Goal: Task Accomplishment & Management: Complete application form

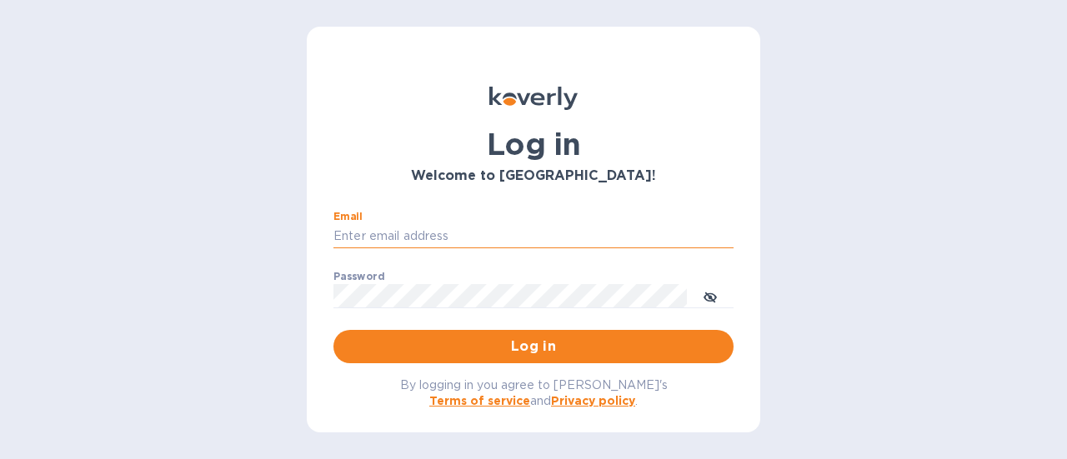
click at [451, 230] on input "Email" at bounding box center [534, 236] width 400 height 25
type input "[PERSON_NAME][EMAIL_ADDRESS][DOMAIN_NAME]"
click at [537, 344] on span "Log in" at bounding box center [534, 347] width 374 height 20
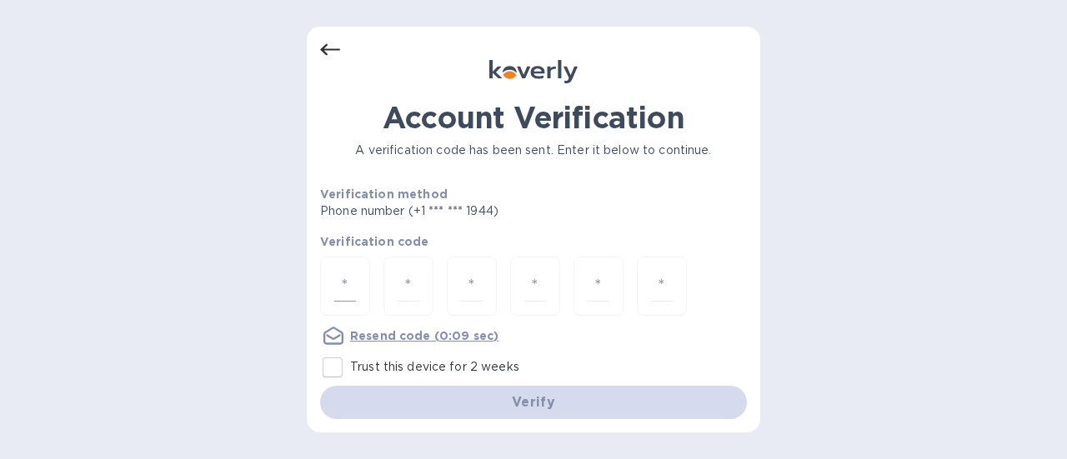
click at [350, 285] on input "number" at bounding box center [345, 286] width 22 height 31
type input "8"
type input "9"
type input "1"
type input "9"
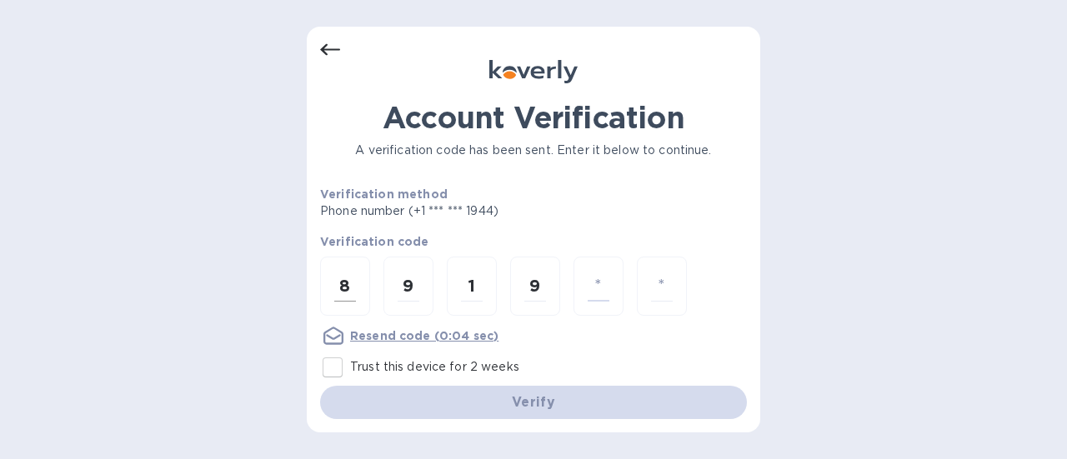
type input "0"
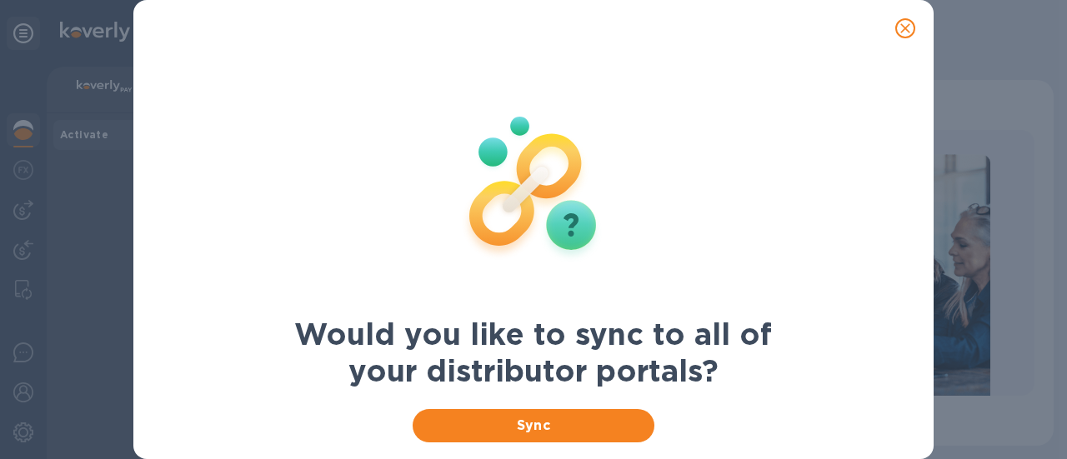
scroll to position [70, 0]
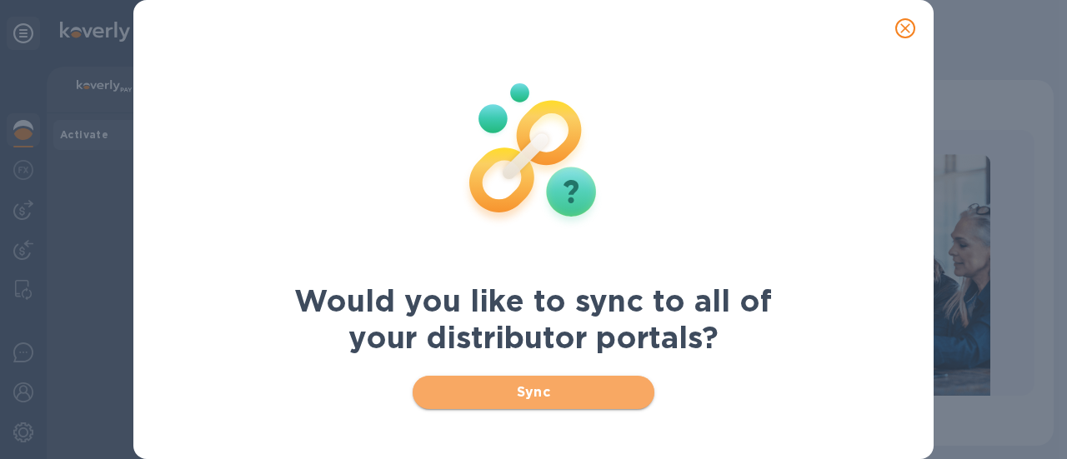
click at [559, 389] on span "Sync" at bounding box center [534, 393] width 216 height 20
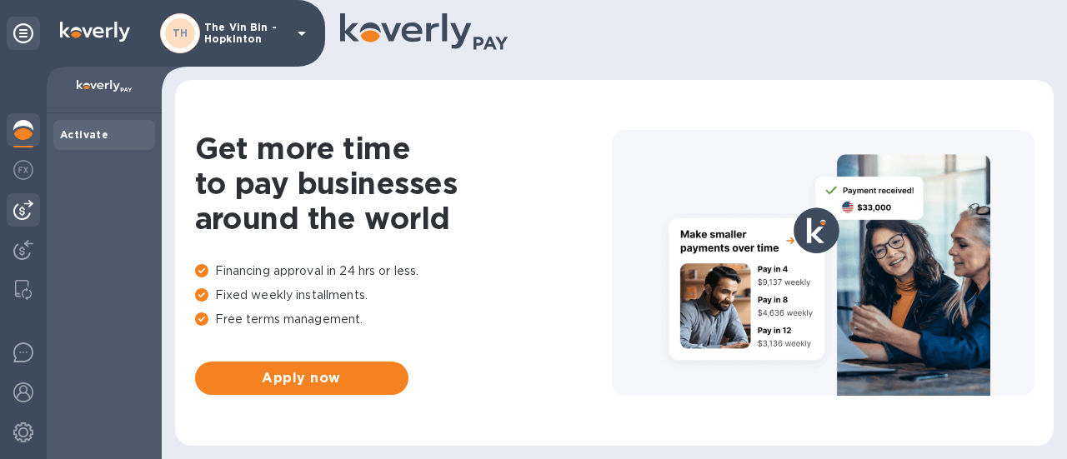
click at [25, 212] on img at bounding box center [23, 210] width 20 height 20
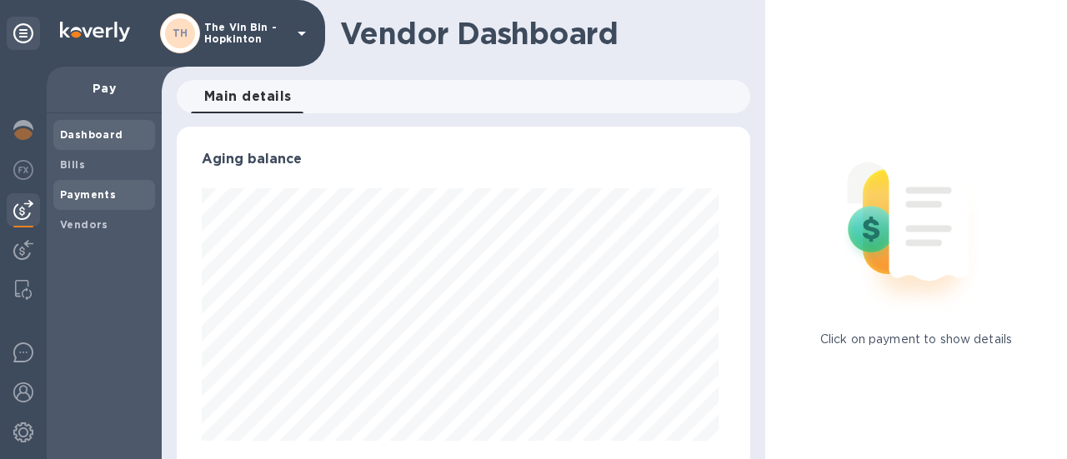
scroll to position [360, 567]
click at [87, 194] on b "Payments" at bounding box center [88, 194] width 56 height 13
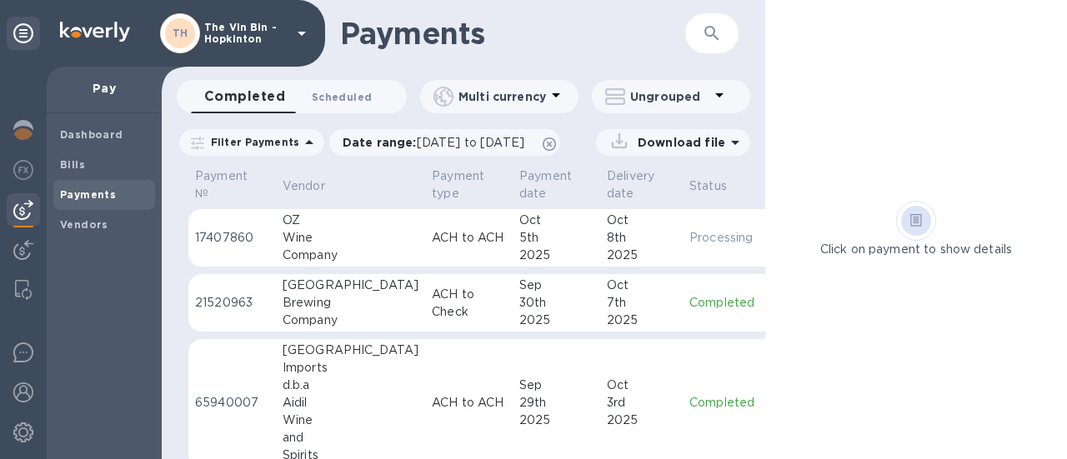
click at [342, 91] on span "Scheduled 0" at bounding box center [342, 97] width 60 height 18
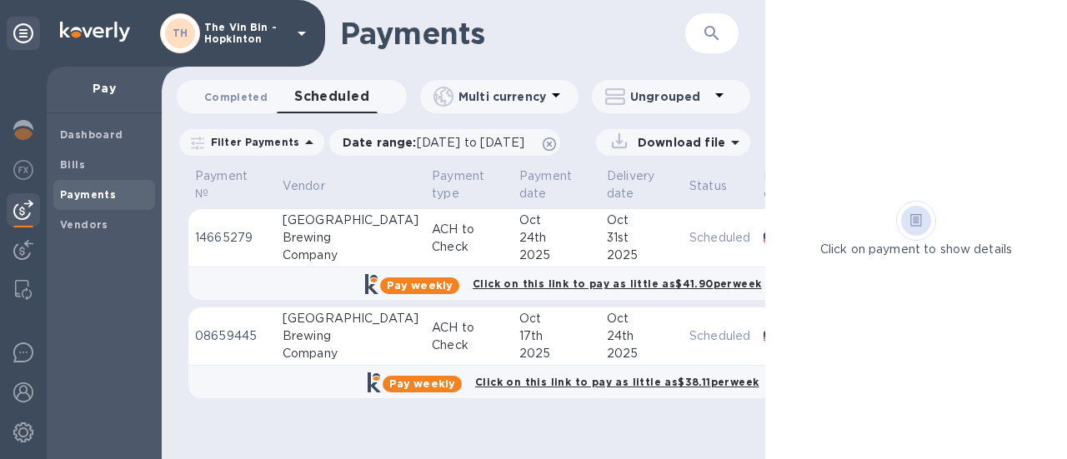
click at [243, 96] on span "Completed 0" at bounding box center [235, 97] width 63 height 18
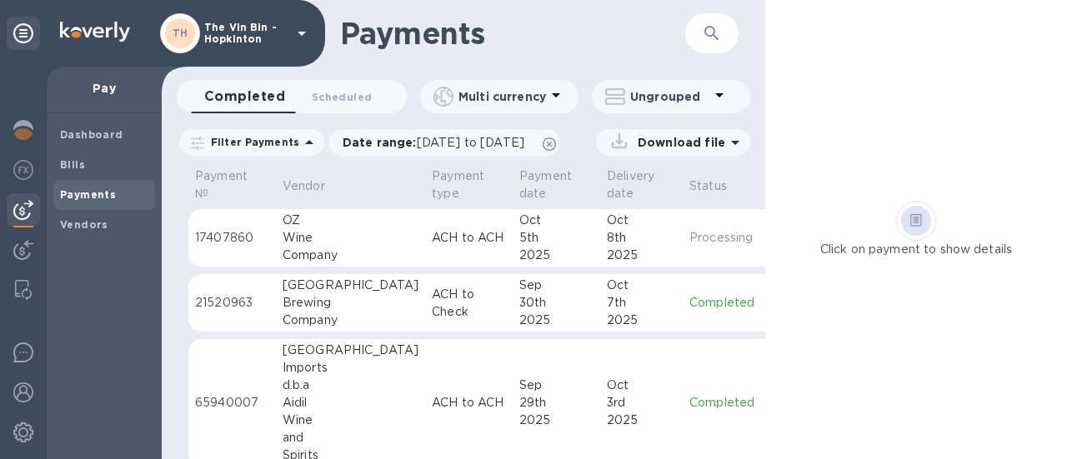
click at [289, 174] on th "Vendor" at bounding box center [350, 187] width 149 height 44
click at [297, 181] on p "Vendor" at bounding box center [304, 187] width 43 height 18
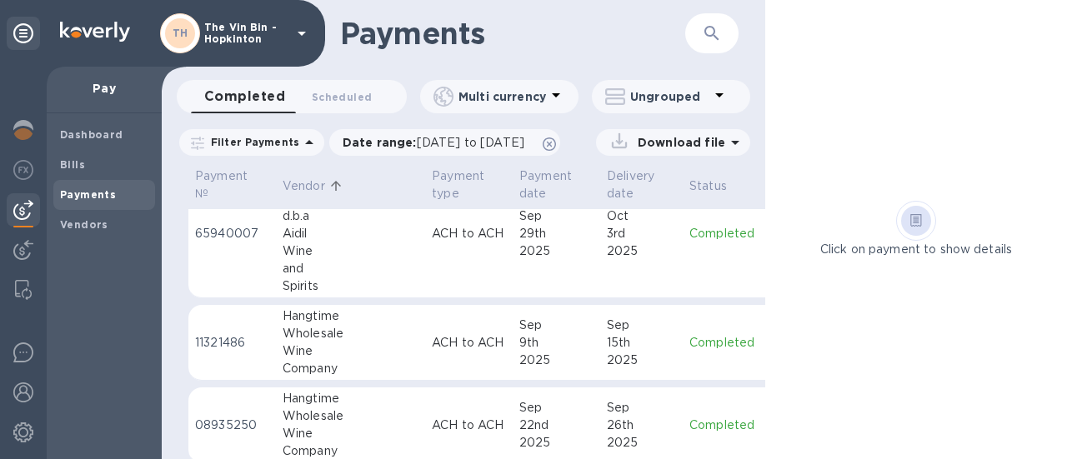
scroll to position [392, 0]
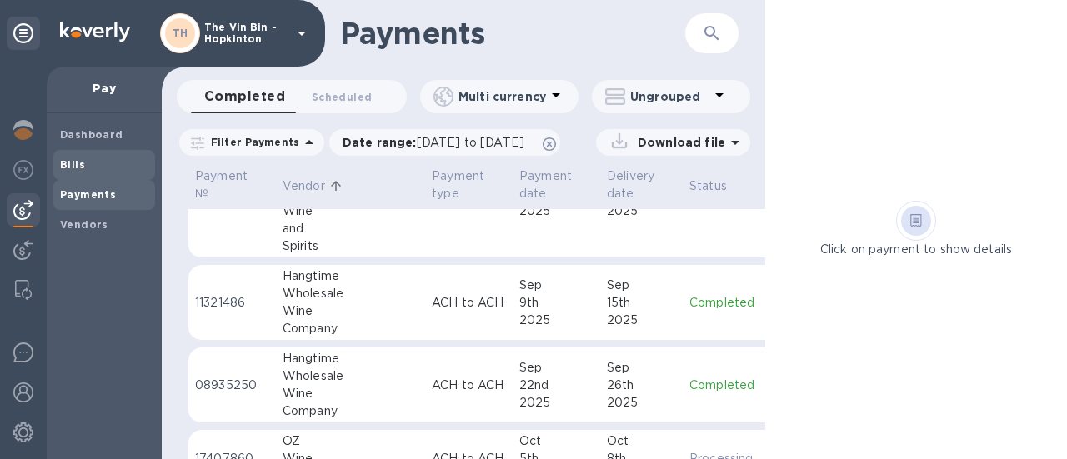
click at [79, 164] on b "Bills" at bounding box center [72, 164] width 25 height 13
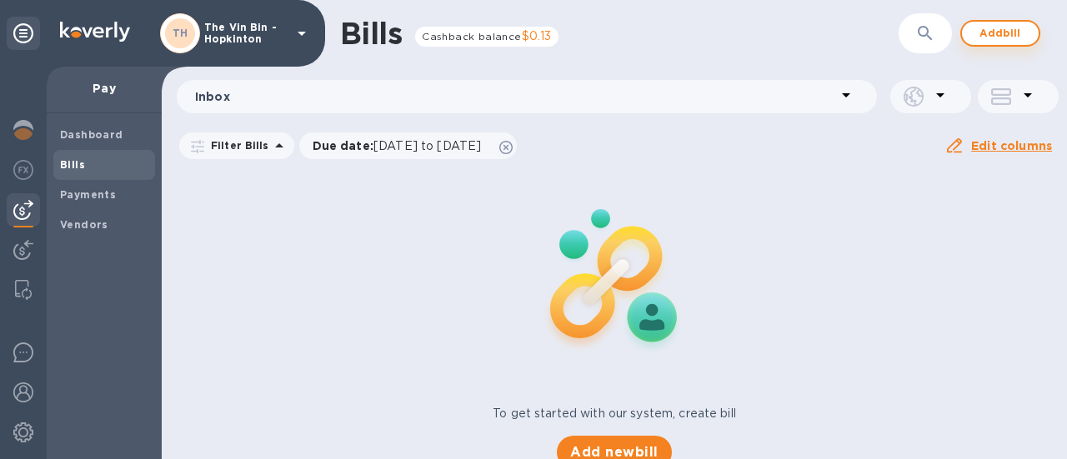
click at [996, 38] on span "Add bill" at bounding box center [1001, 33] width 50 height 20
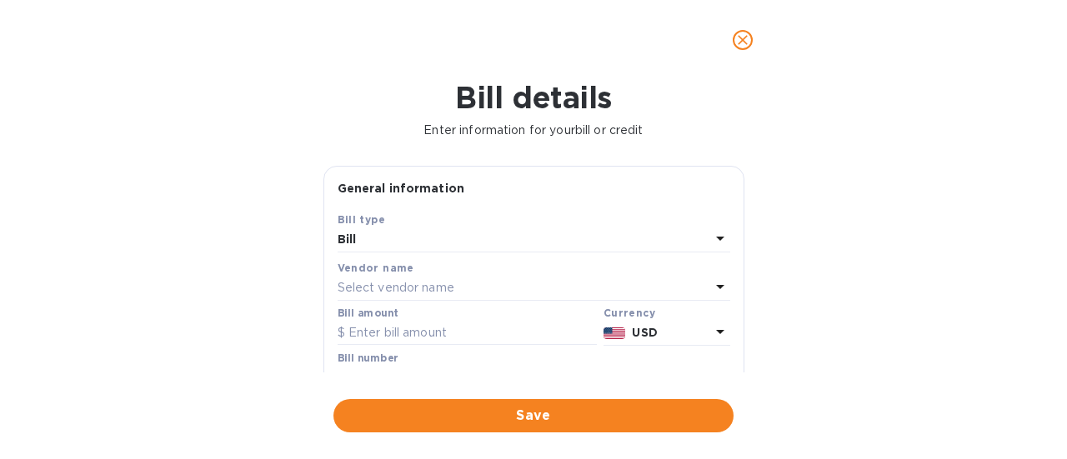
click at [428, 284] on p "Select vendor name" at bounding box center [396, 288] width 117 height 18
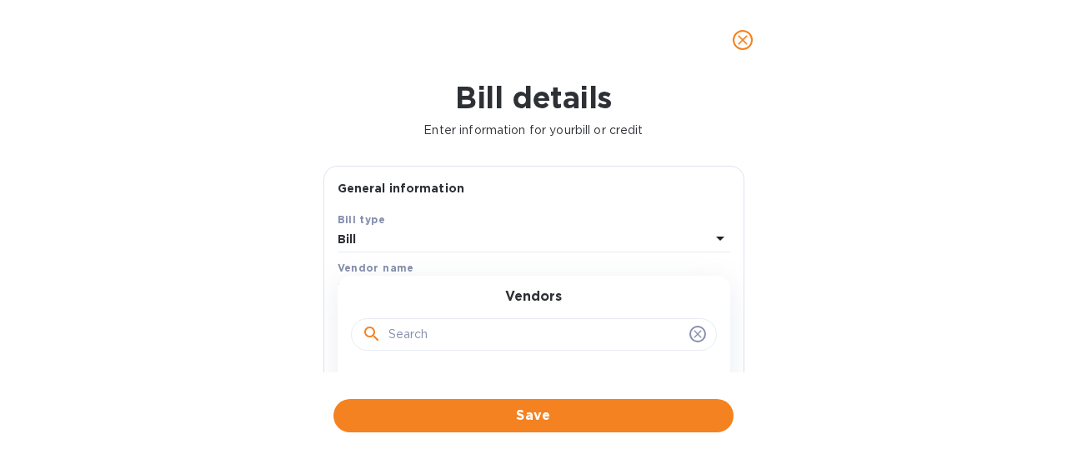
click at [433, 336] on input "text" at bounding box center [536, 335] width 294 height 25
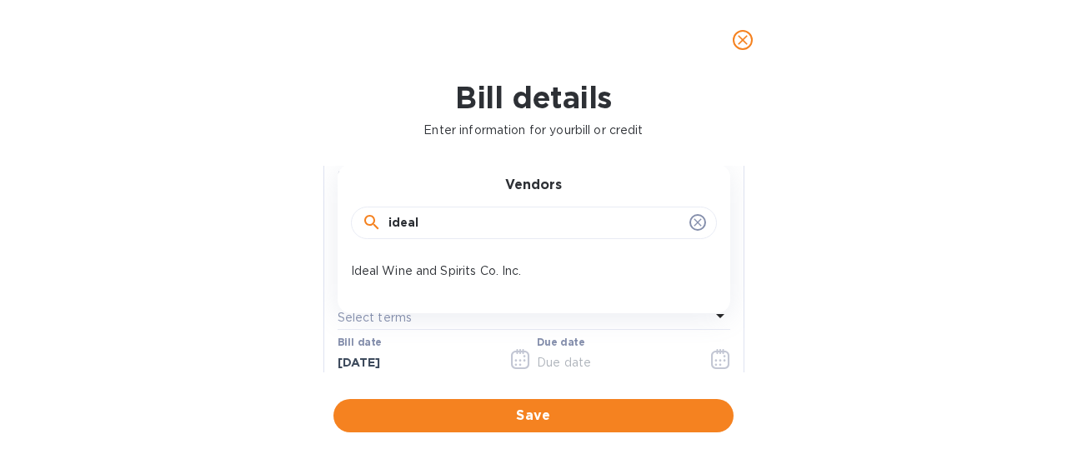
scroll to position [167, 0]
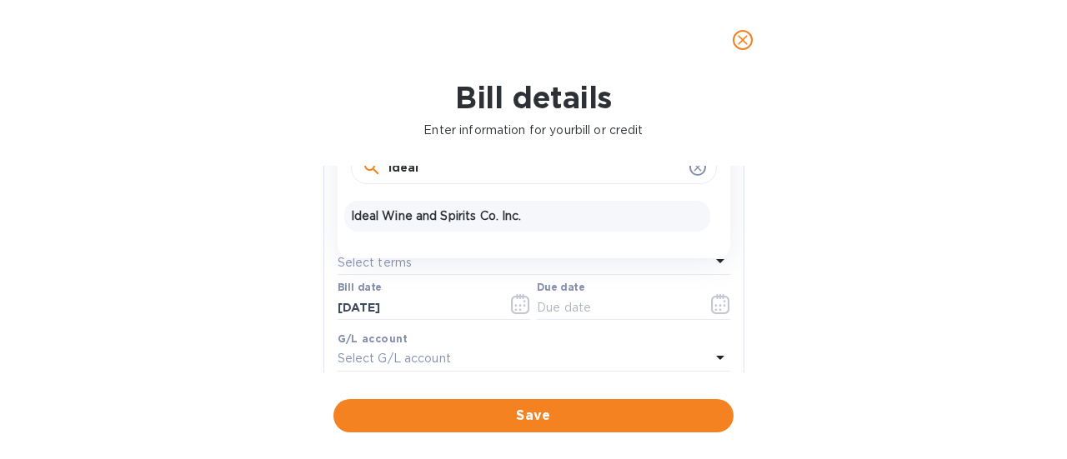
type input "ideal"
click at [396, 214] on p "Ideal Wine and Spirits Co. Inc." at bounding box center [527, 217] width 353 height 18
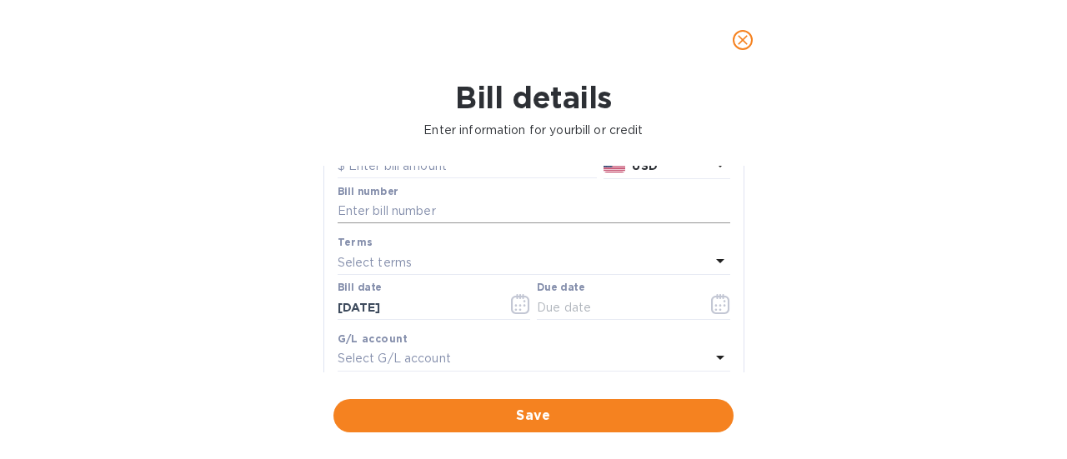
click at [407, 213] on input "text" at bounding box center [534, 211] width 393 height 25
paste input "0257803"
type input "0257803"
click at [511, 297] on icon "button" at bounding box center [520, 304] width 18 height 20
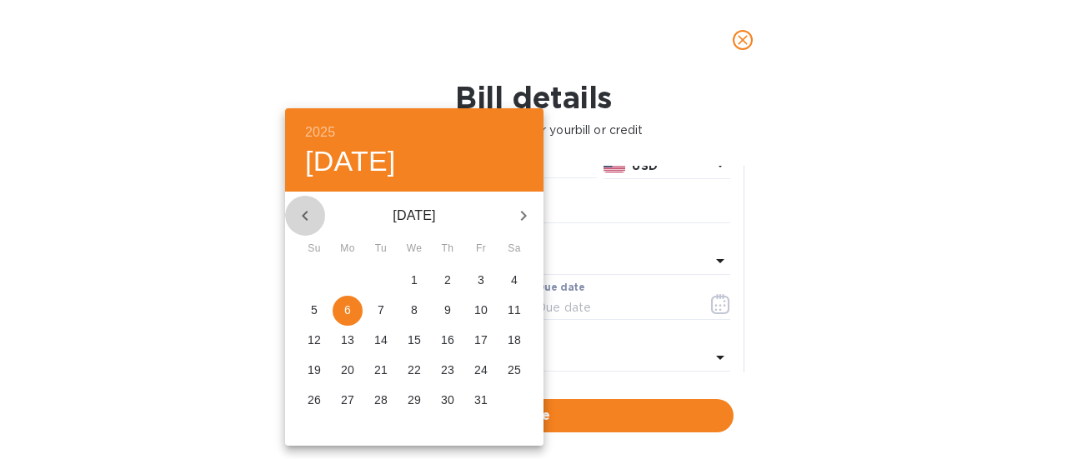
click at [304, 216] on icon "button" at bounding box center [305, 216] width 6 height 10
click at [447, 335] on p "14" at bounding box center [447, 340] width 13 height 17
type input "[DATE]"
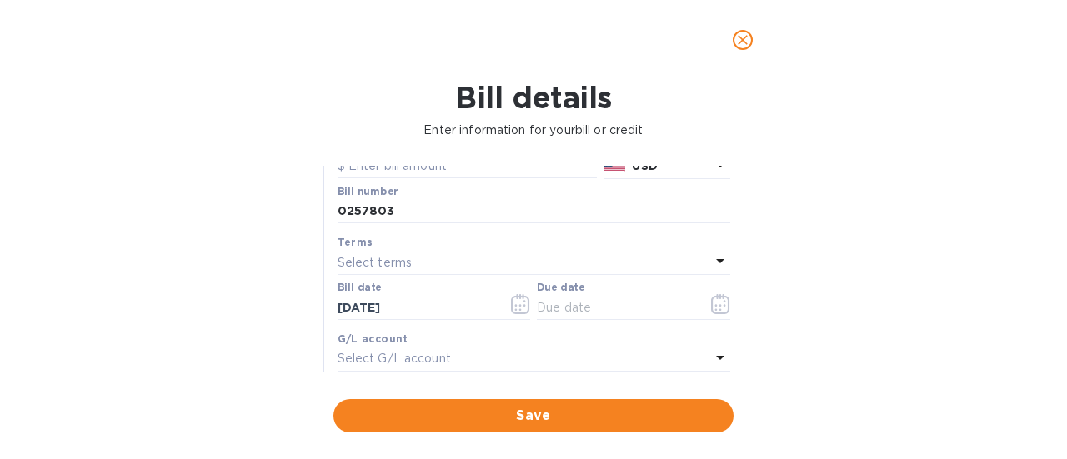
click at [414, 259] on div "Select terms" at bounding box center [524, 262] width 373 height 23
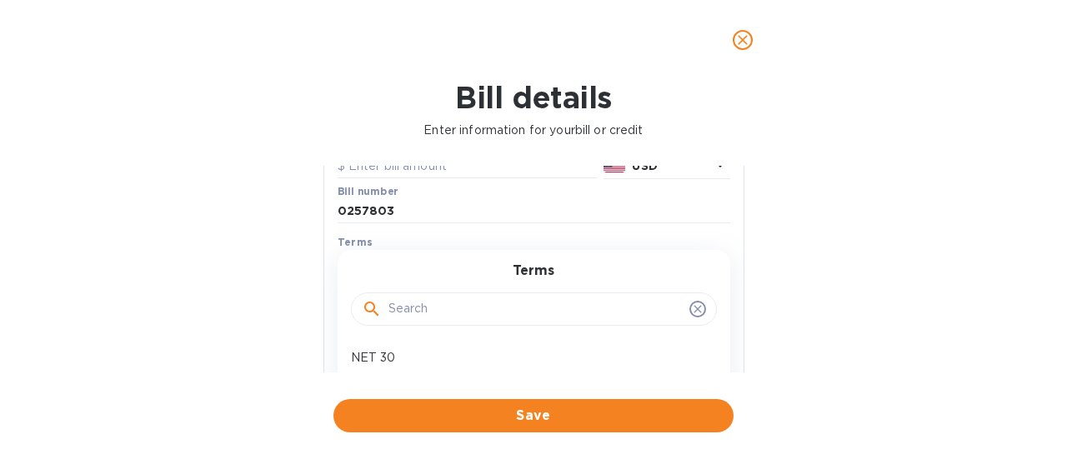
scroll to position [250, 0]
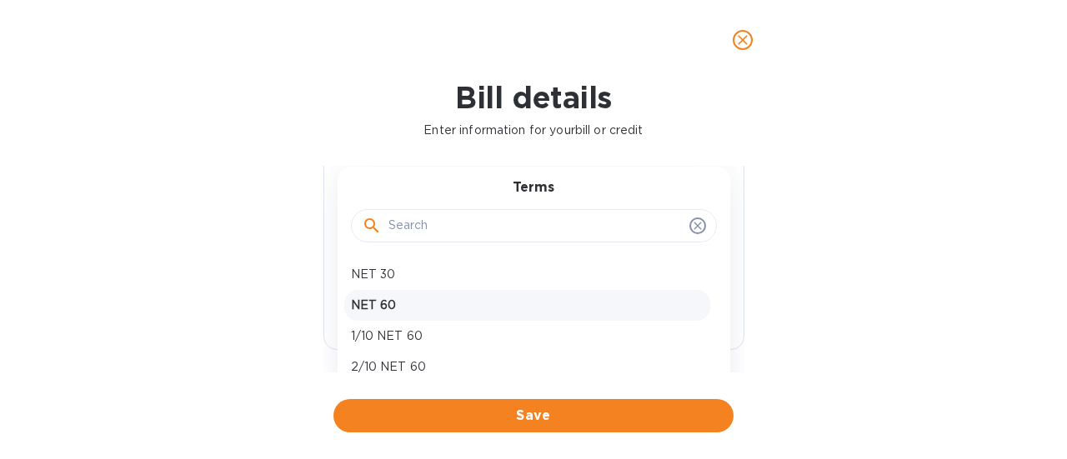
click at [384, 299] on p "NET 60" at bounding box center [527, 306] width 353 height 18
type input "[DATE]"
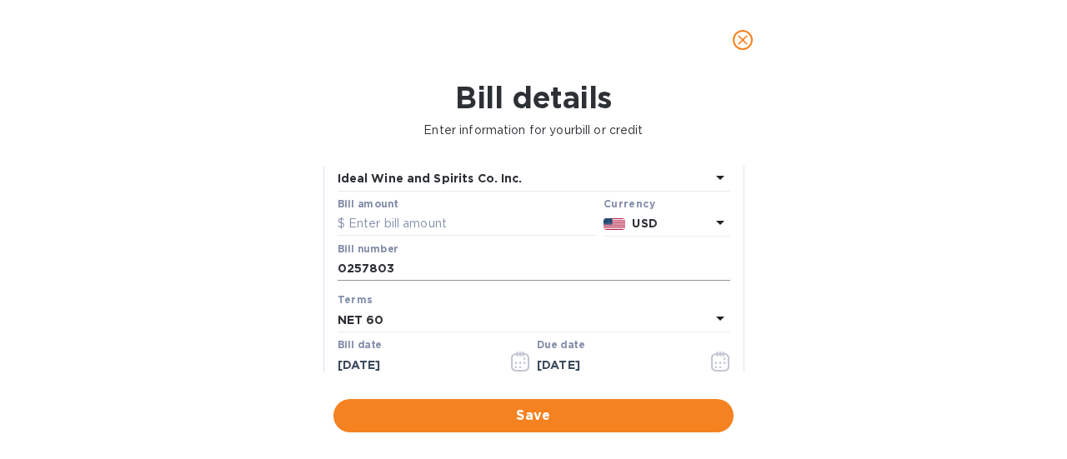
scroll to position [83, 0]
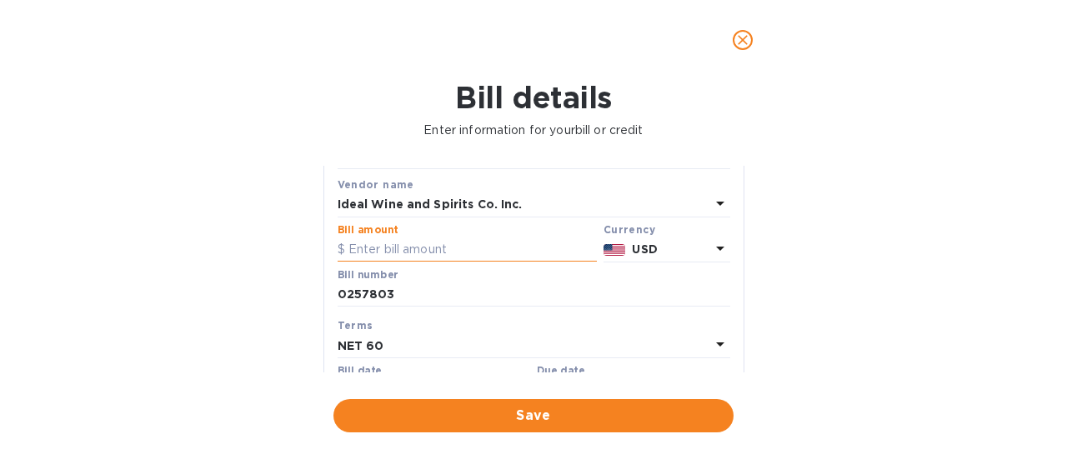
click at [462, 249] on input "text" at bounding box center [467, 250] width 259 height 25
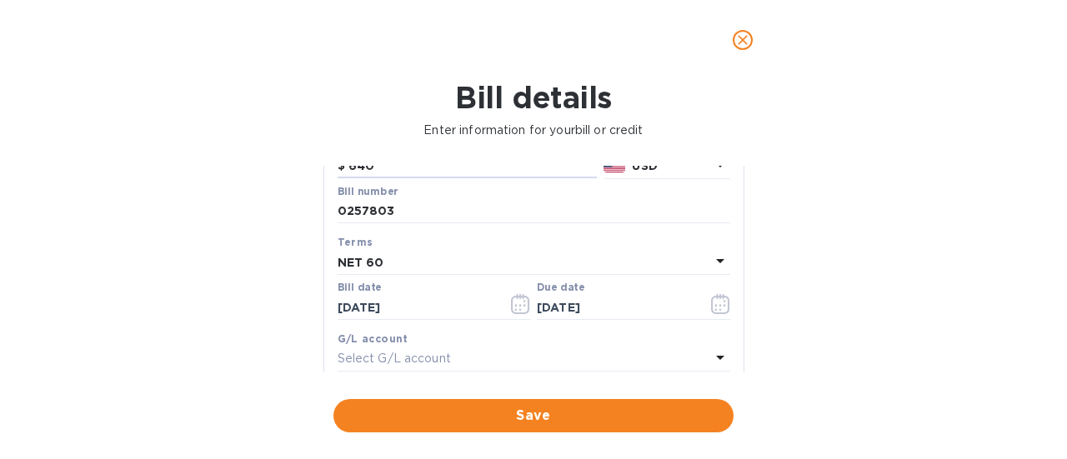
scroll to position [250, 0]
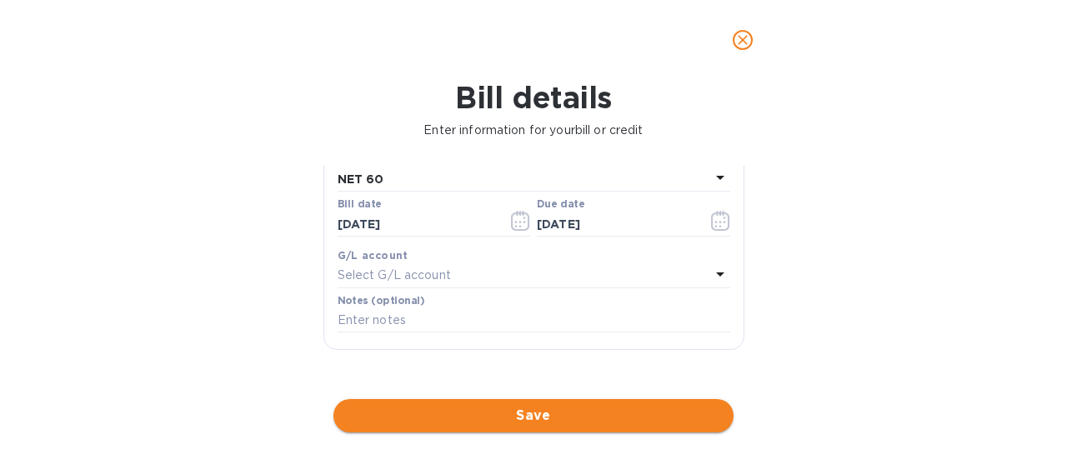
type input "640"
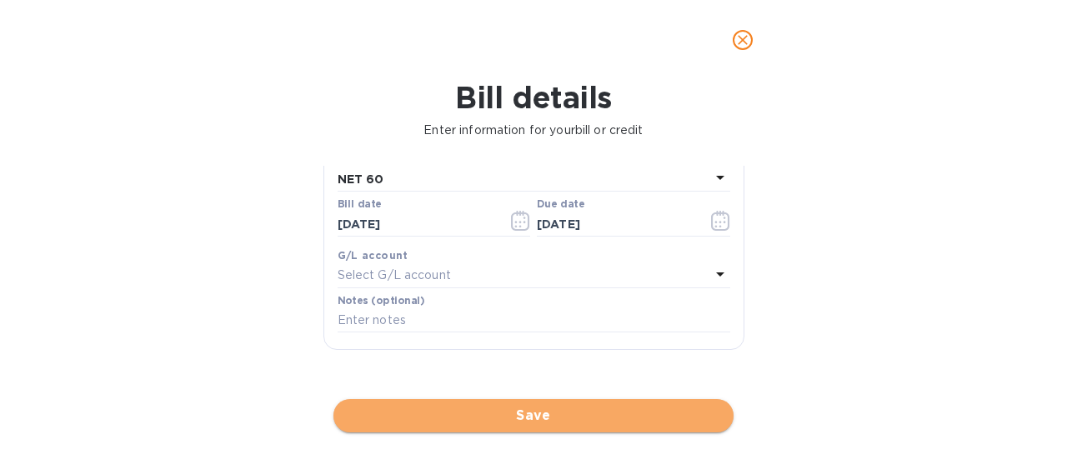
click at [530, 411] on span "Save" at bounding box center [534, 416] width 374 height 20
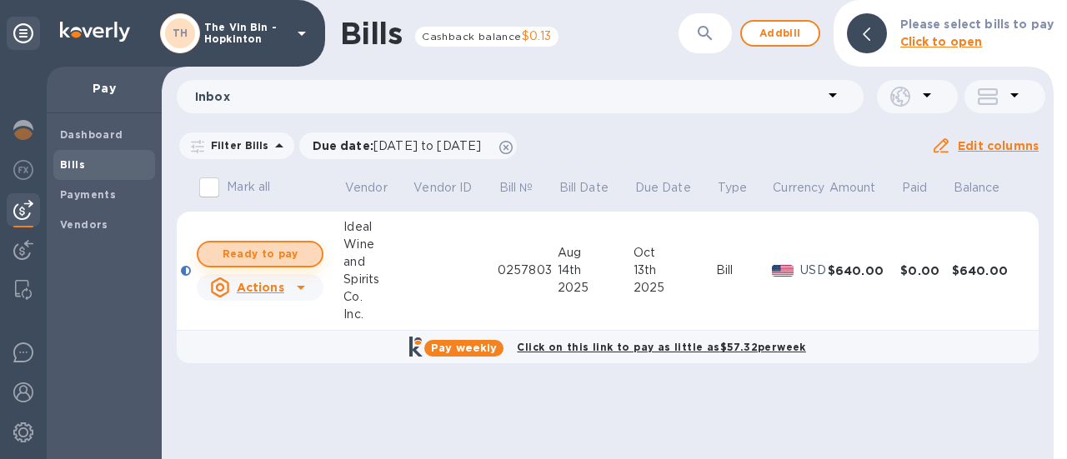
click at [283, 258] on span "Ready to pay" at bounding box center [260, 254] width 97 height 20
checkbox input "true"
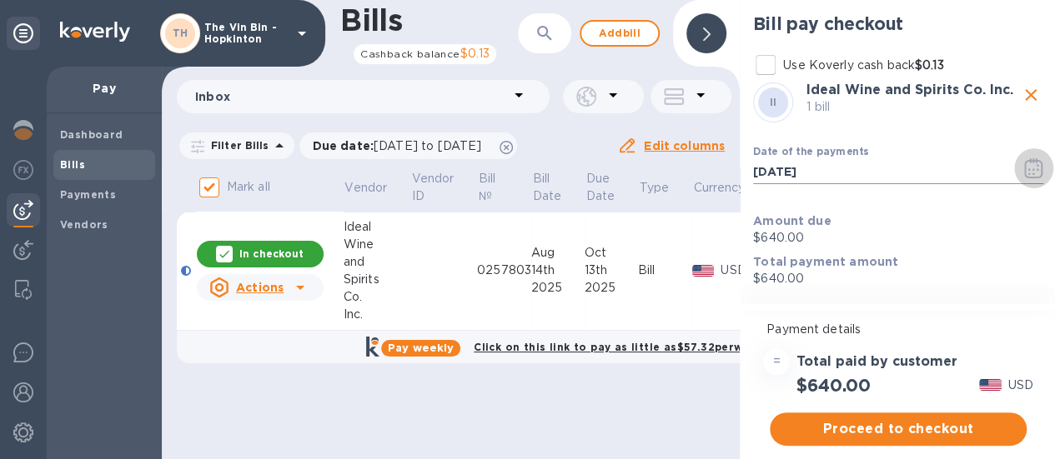
click at [1036, 169] on icon "button" at bounding box center [1033, 168] width 19 height 20
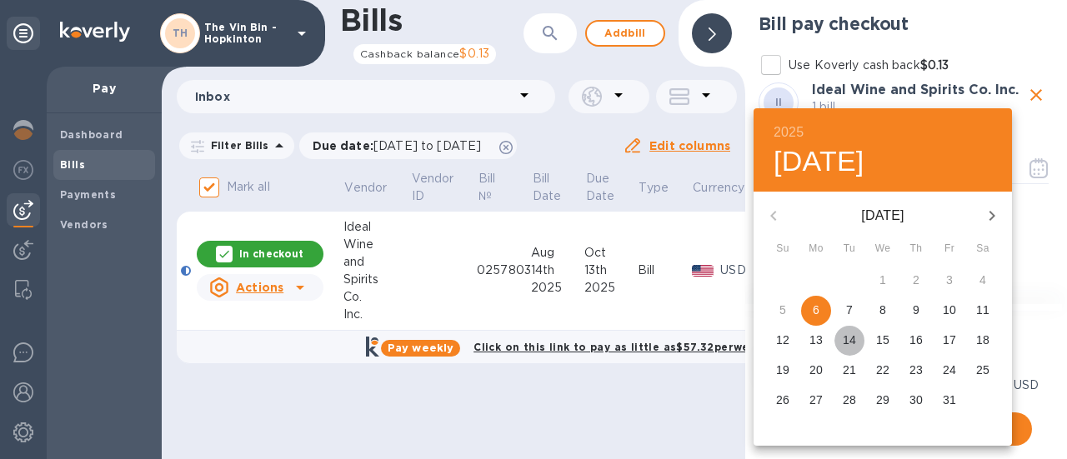
click at [850, 339] on p "14" at bounding box center [849, 340] width 13 height 17
type input "[DATE]"
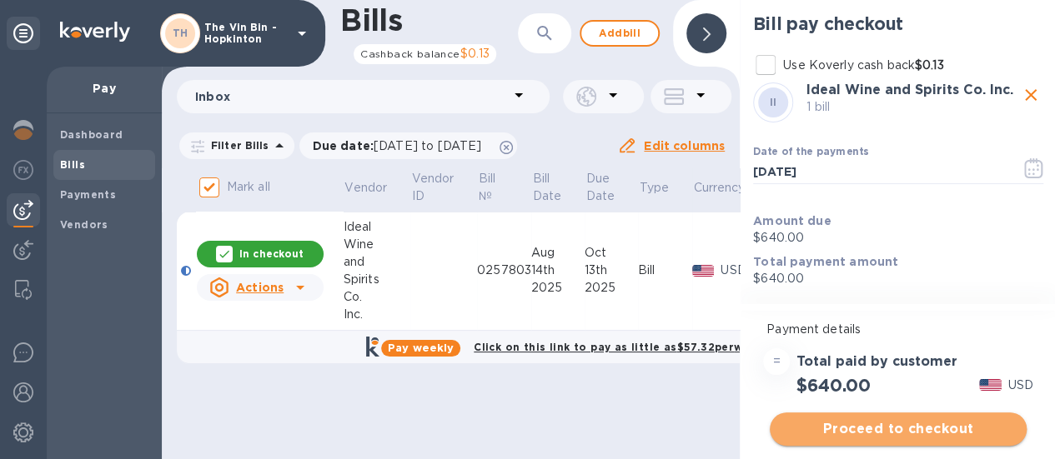
click at [893, 424] on span "Proceed to checkout" at bounding box center [898, 429] width 230 height 20
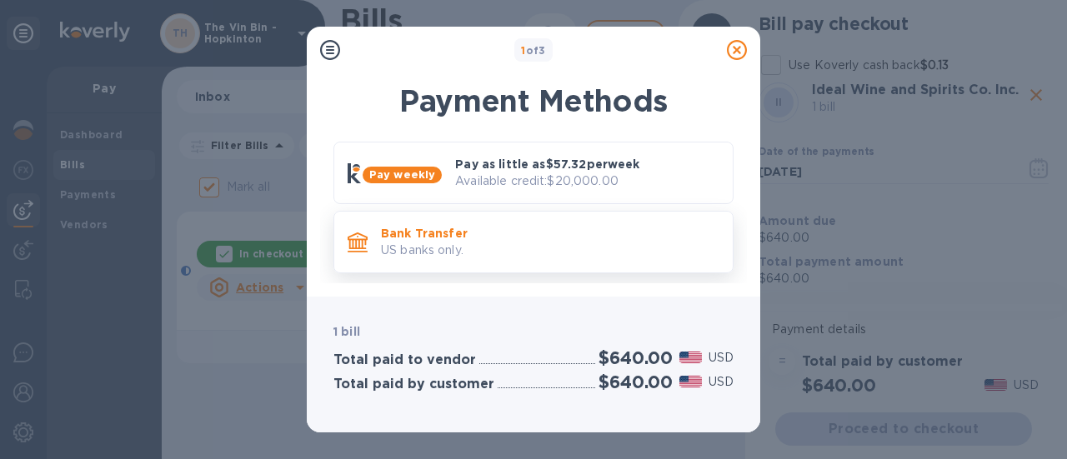
click at [479, 246] on p "US banks only." at bounding box center [550, 251] width 339 height 18
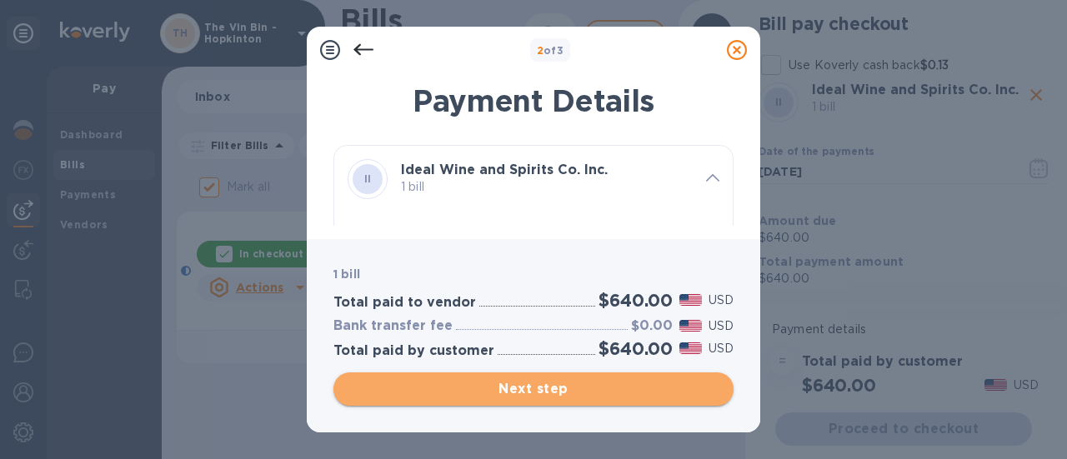
click at [546, 389] on span "Next step" at bounding box center [534, 389] width 374 height 20
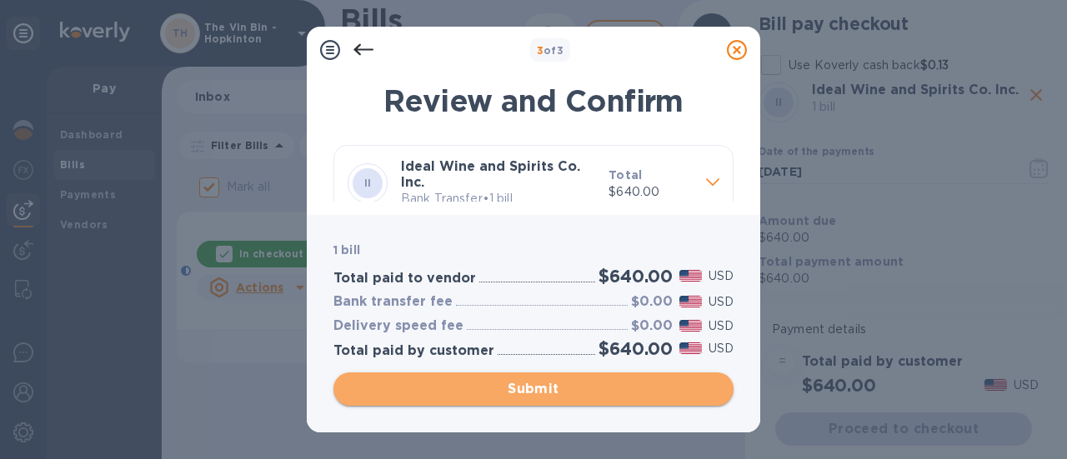
click at [545, 388] on span "Submit" at bounding box center [534, 389] width 374 height 20
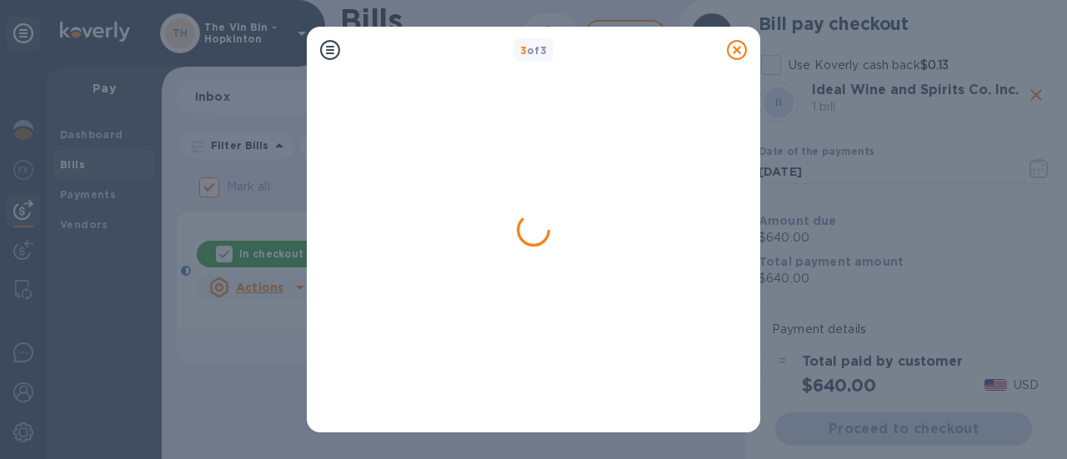
checkbox input "false"
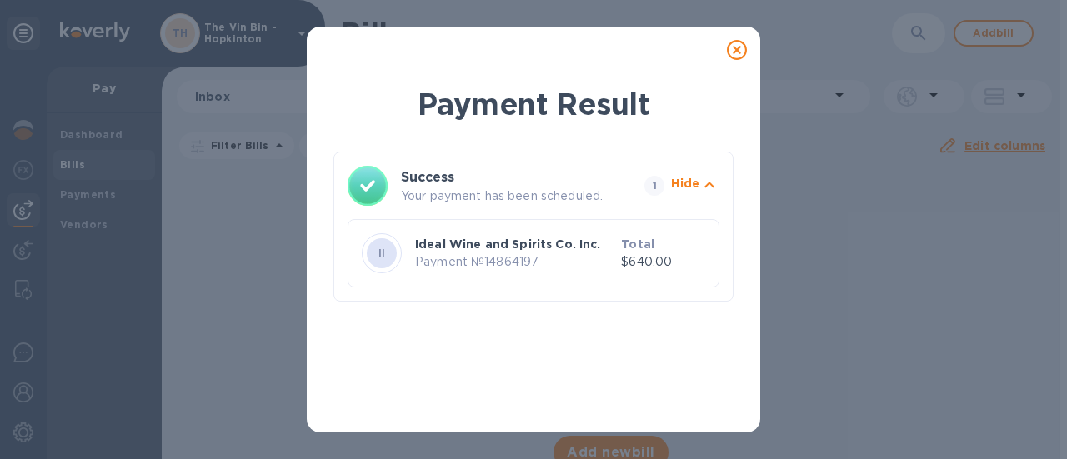
drag, startPoint x: 738, startPoint y: 46, endPoint x: 742, endPoint y: 60, distance: 14.8
click at [738, 47] on icon at bounding box center [737, 50] width 20 height 20
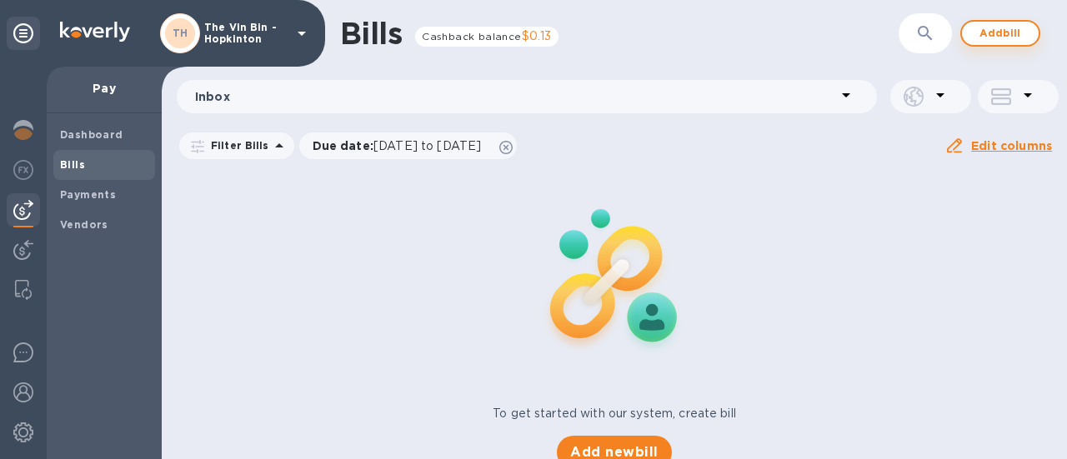
click at [986, 30] on span "Add bill" at bounding box center [1001, 33] width 50 height 20
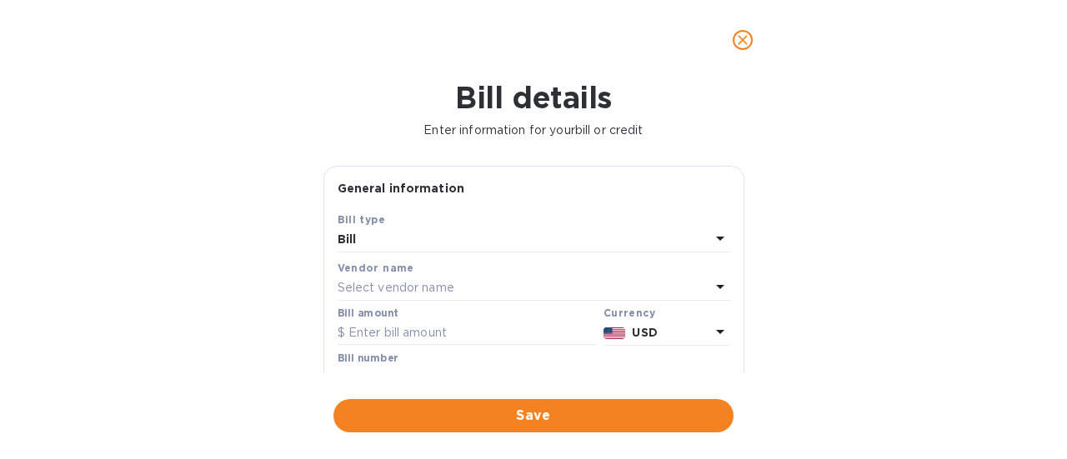
click at [448, 284] on p "Select vendor name" at bounding box center [396, 288] width 117 height 18
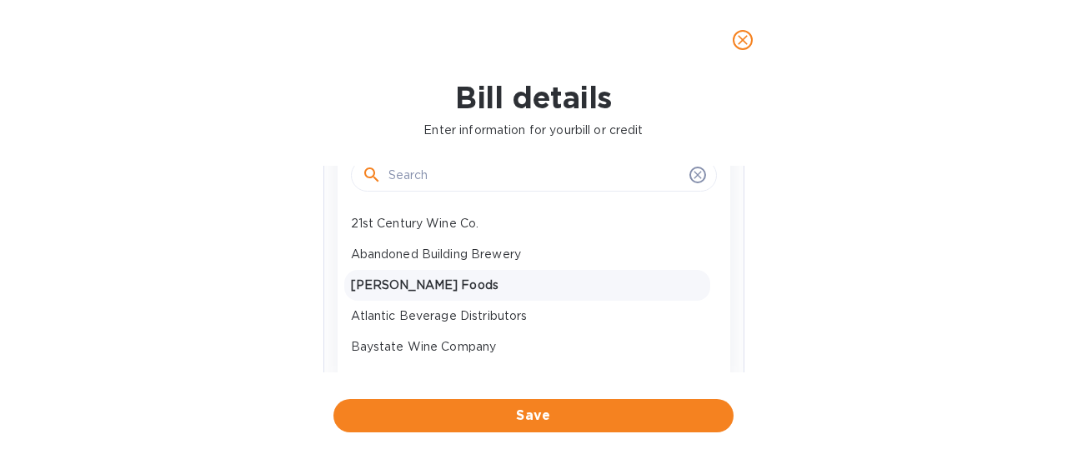
scroll to position [167, 0]
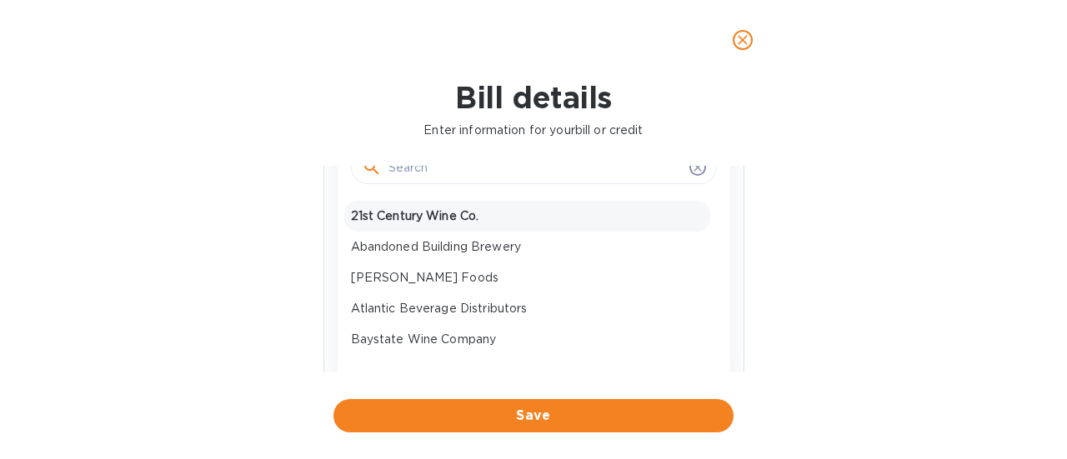
click at [429, 208] on p "21st Century Wine Co." at bounding box center [527, 217] width 353 height 18
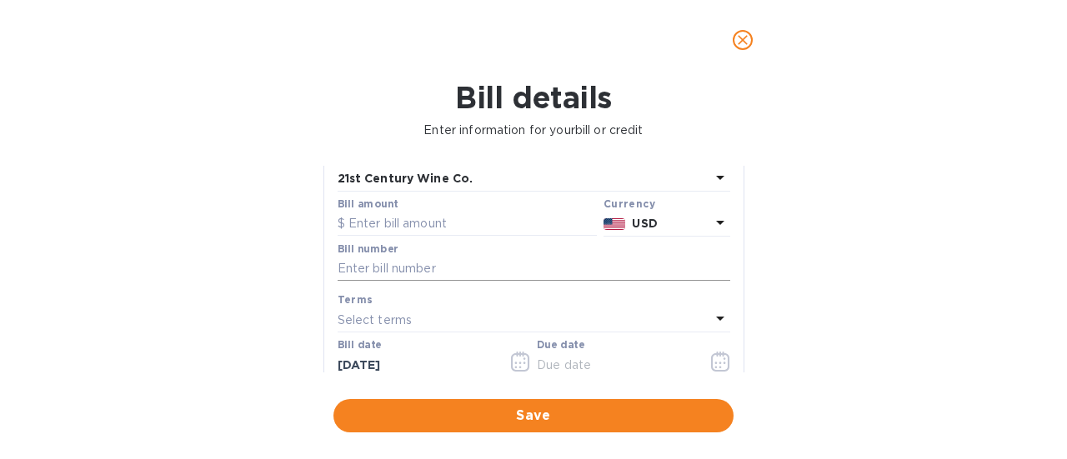
scroll to position [83, 0]
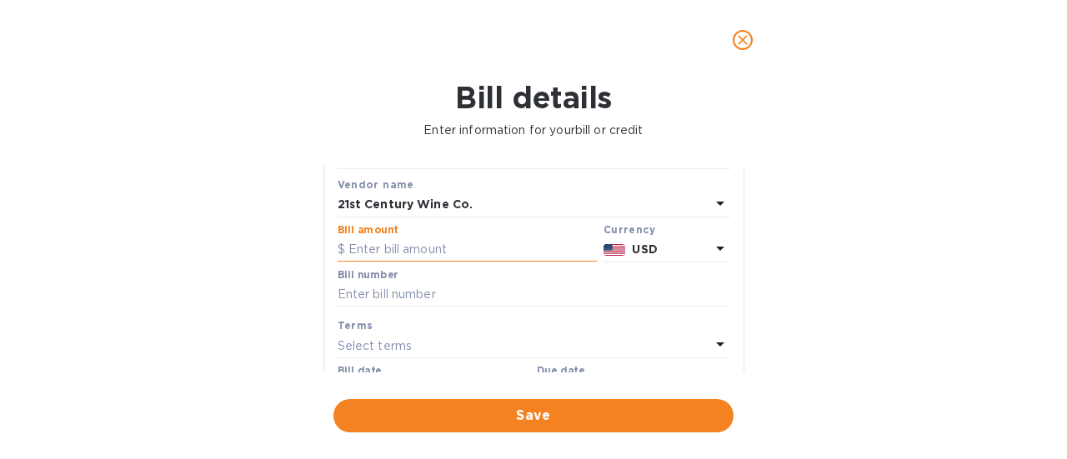
click at [459, 244] on input "text" at bounding box center [467, 250] width 259 height 25
type input "561"
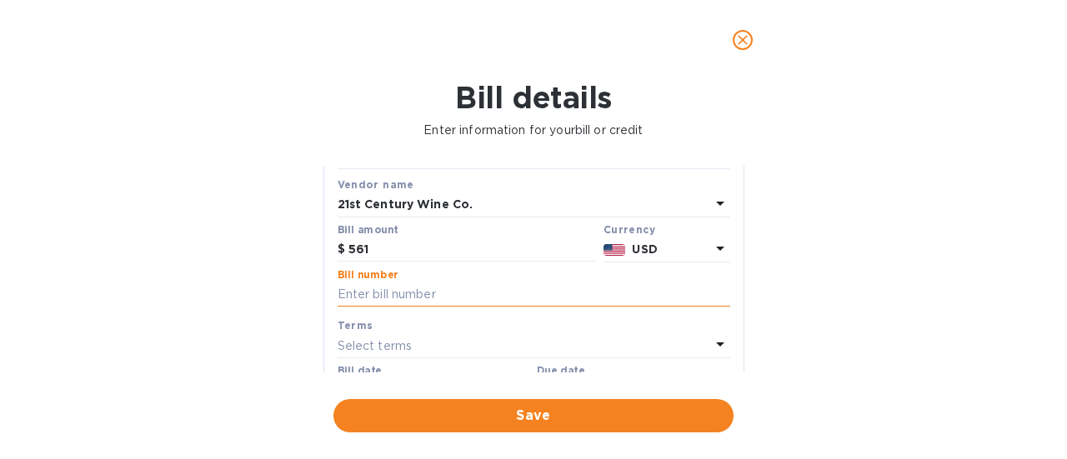
click at [433, 288] on input "text" at bounding box center [534, 295] width 393 height 25
paste input "31926"
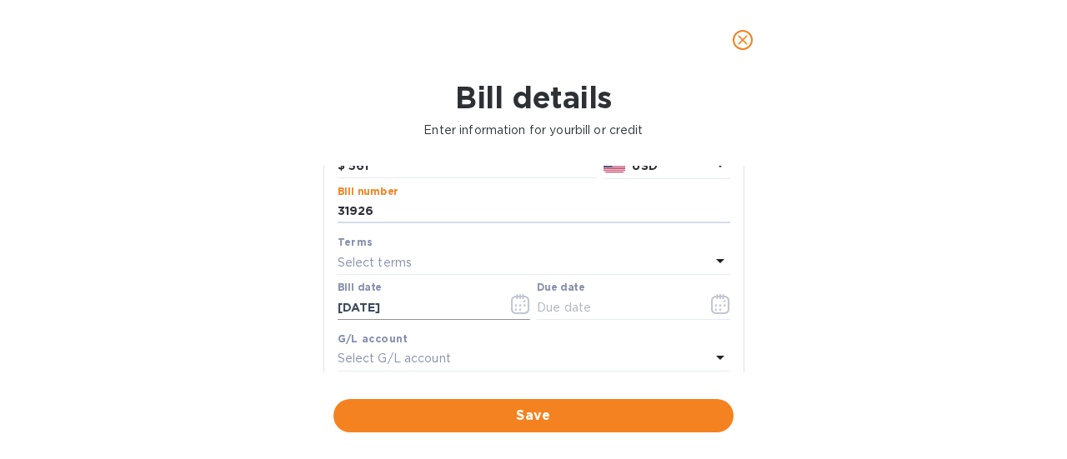
type input "31926"
click at [519, 300] on icon "button" at bounding box center [520, 304] width 19 height 20
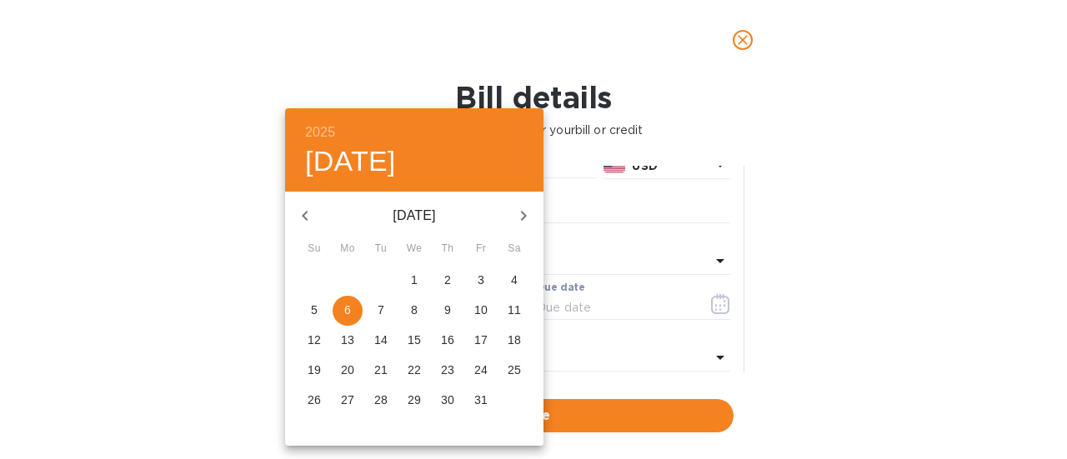
click at [305, 214] on icon "button" at bounding box center [305, 216] width 20 height 20
click at [445, 309] on p "7" at bounding box center [447, 310] width 7 height 17
type input "[DATE]"
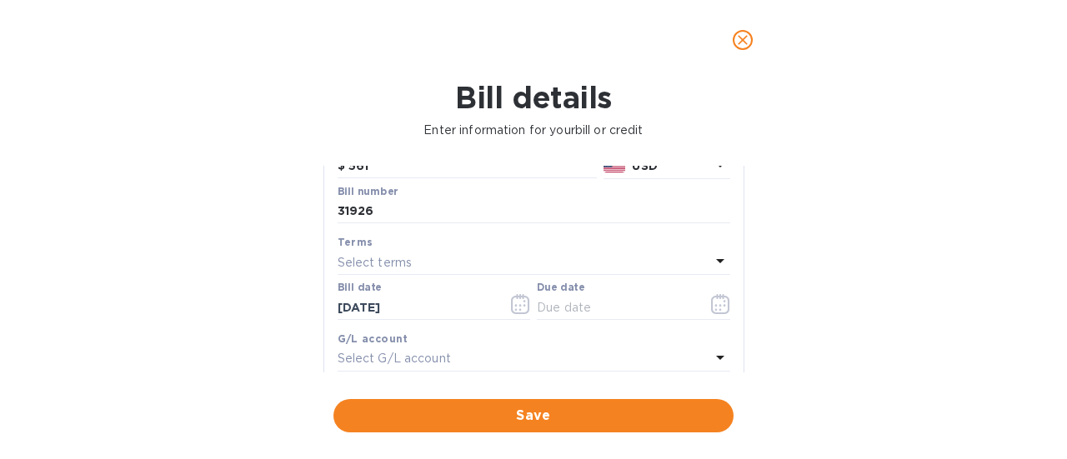
click at [430, 258] on div "Select terms" at bounding box center [524, 262] width 373 height 23
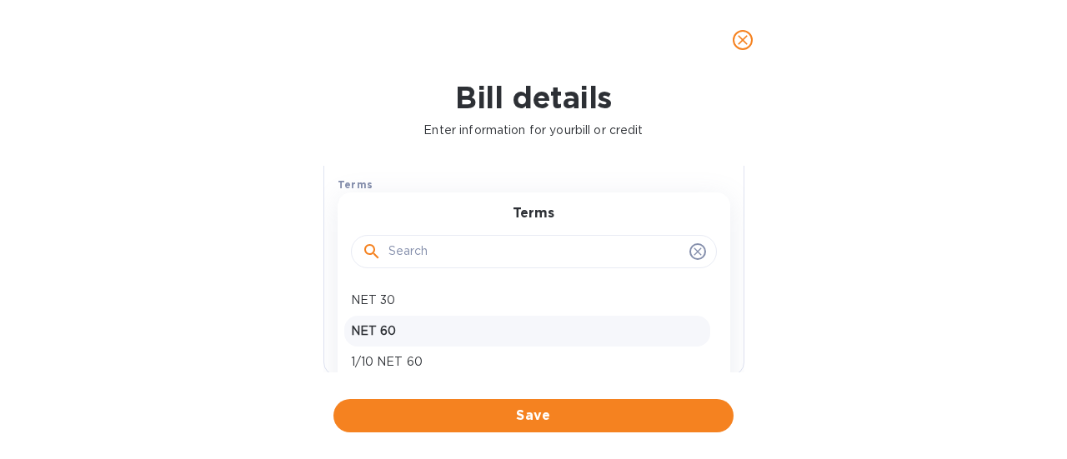
scroll to position [250, 0]
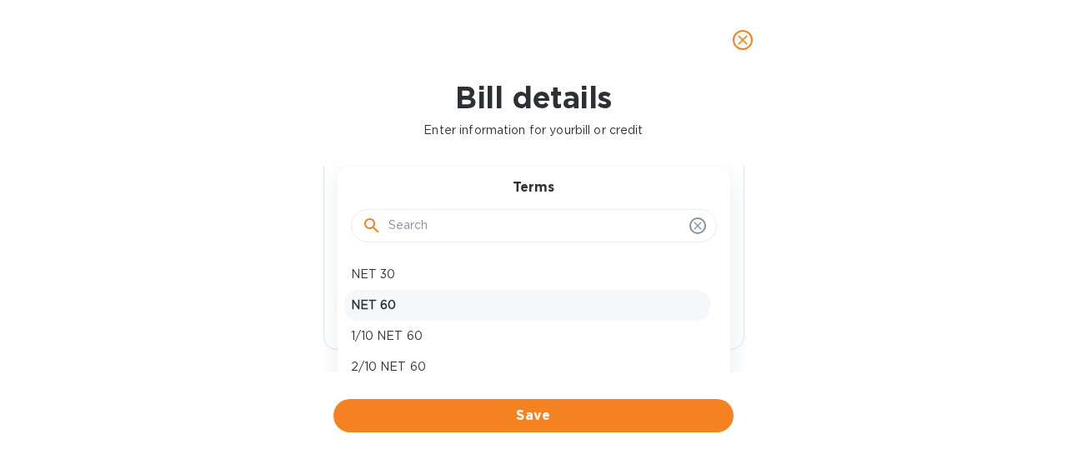
click at [385, 303] on p "NET 60" at bounding box center [527, 306] width 353 height 18
type input "[DATE]"
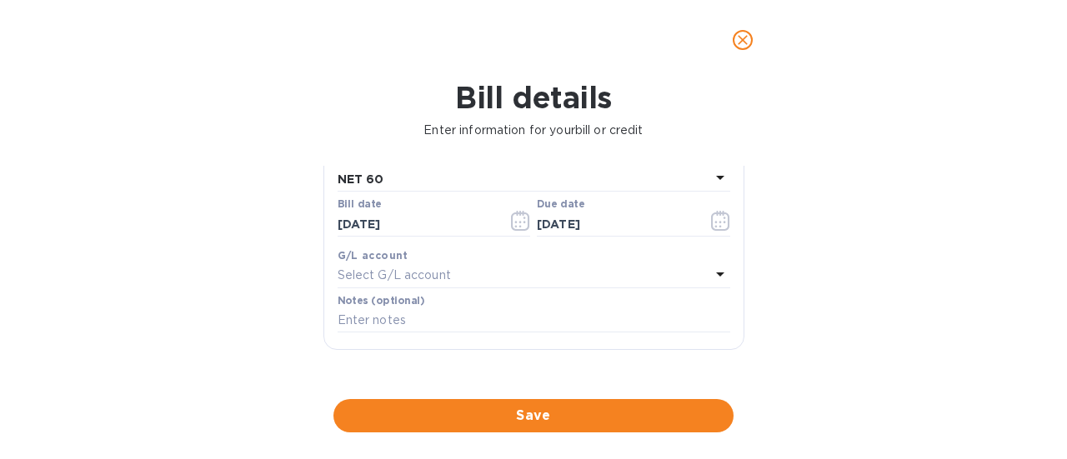
click at [518, 411] on span "Save" at bounding box center [534, 416] width 374 height 20
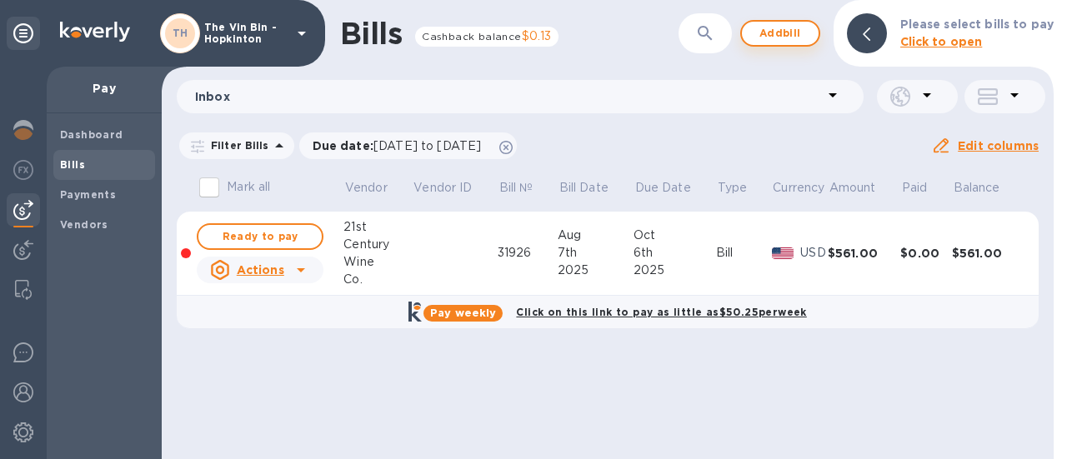
click at [783, 34] on span "Add bill" at bounding box center [780, 33] width 50 height 20
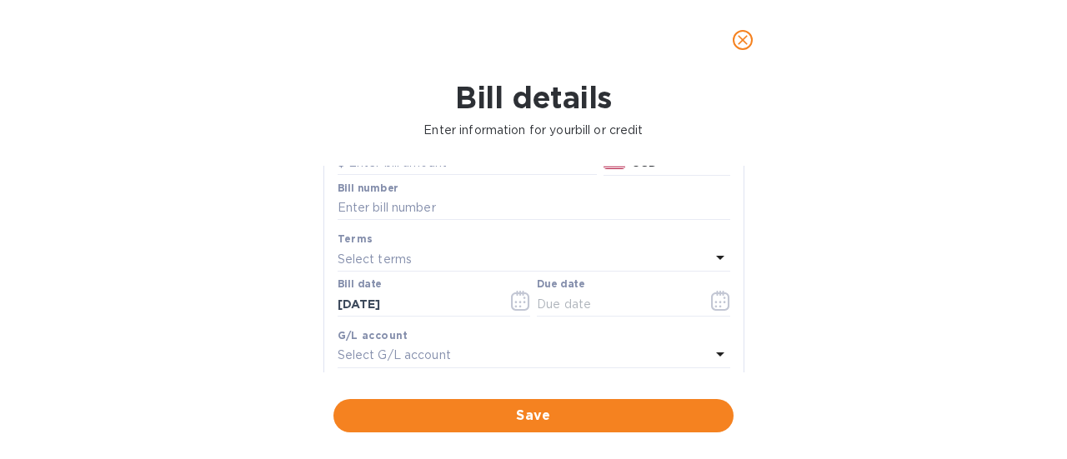
scroll to position [0, 0]
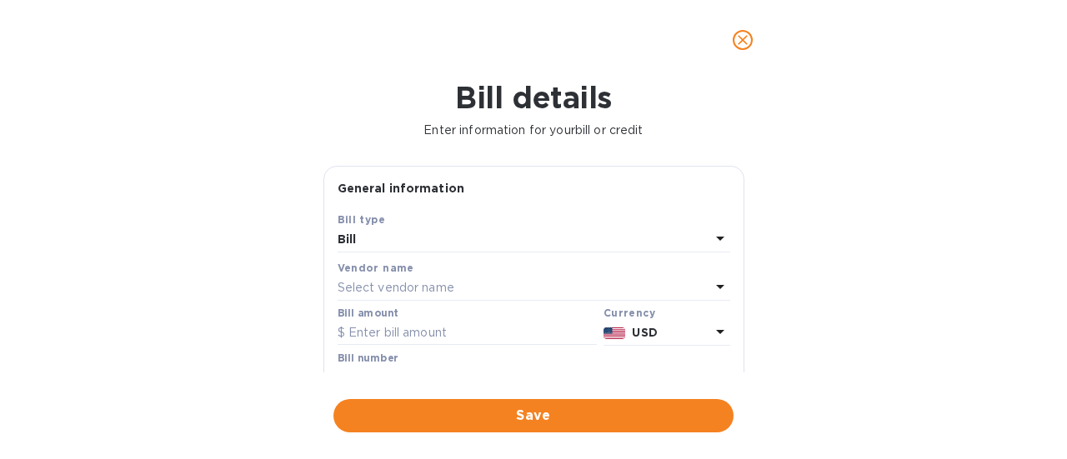
click at [443, 288] on p "Select vendor name" at bounding box center [396, 288] width 117 height 18
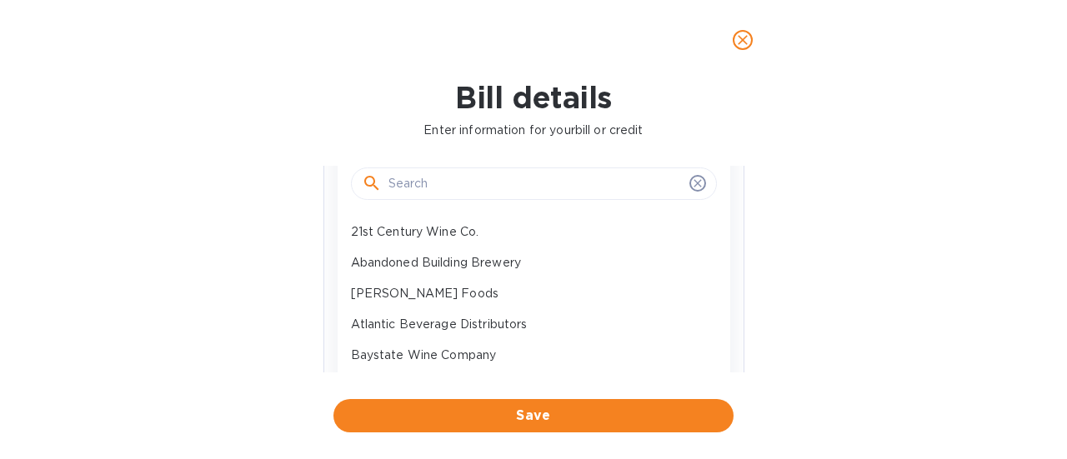
scroll to position [83, 0]
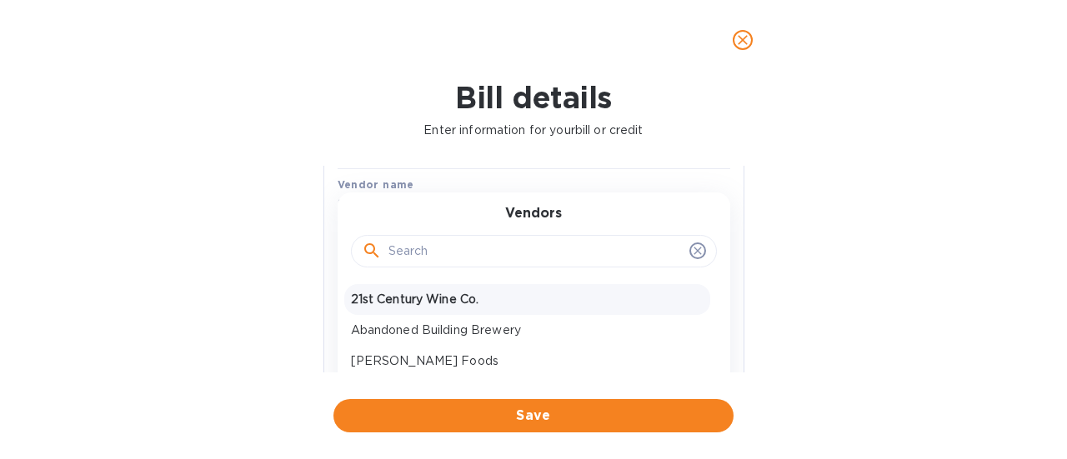
click at [428, 303] on p "21st Century Wine Co." at bounding box center [527, 300] width 353 height 18
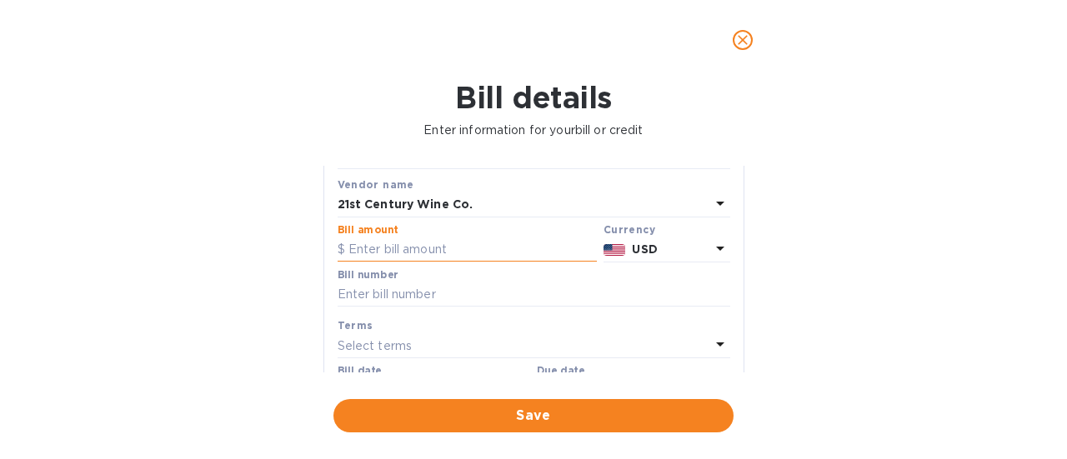
click at [437, 251] on input "text" at bounding box center [467, 250] width 259 height 25
type input "628.88"
click at [419, 287] on input "text" at bounding box center [534, 295] width 393 height 25
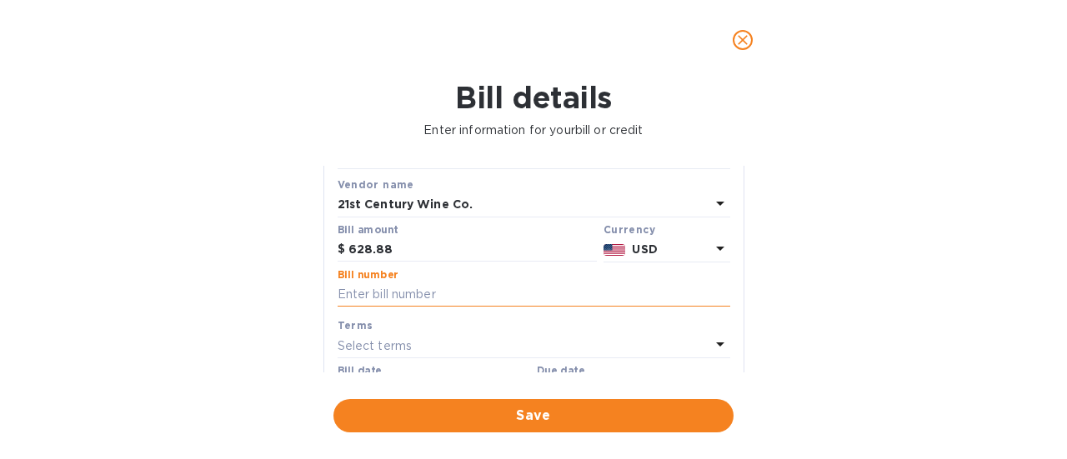
paste input "31987"
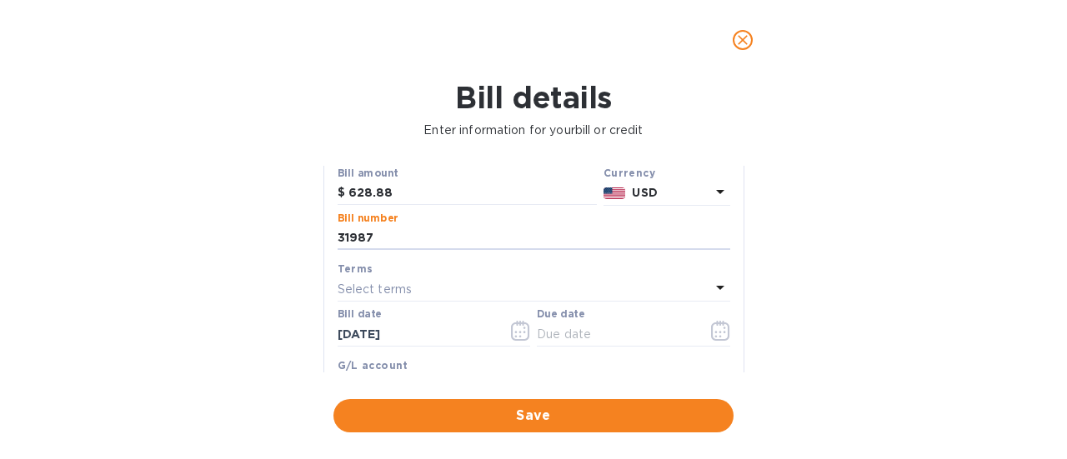
scroll to position [167, 0]
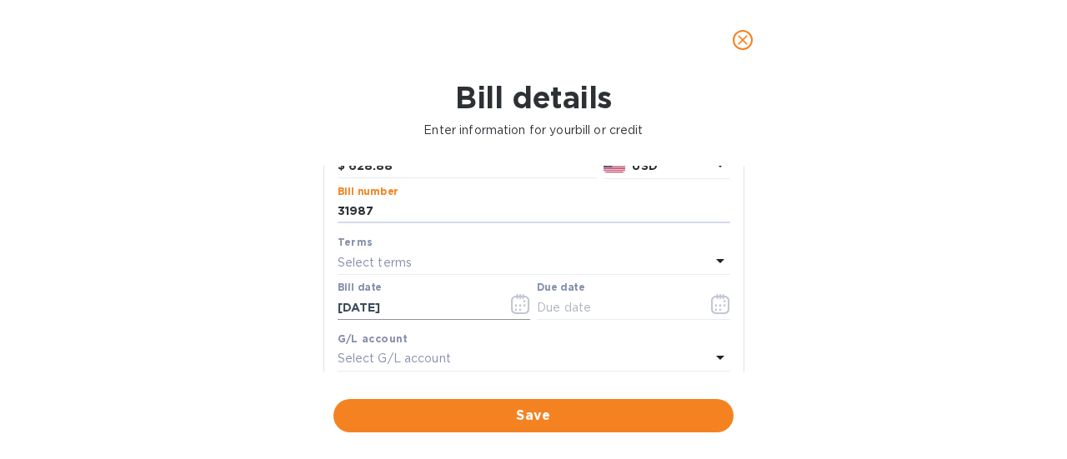
type input "31987"
click at [523, 306] on icon "button" at bounding box center [520, 304] width 19 height 20
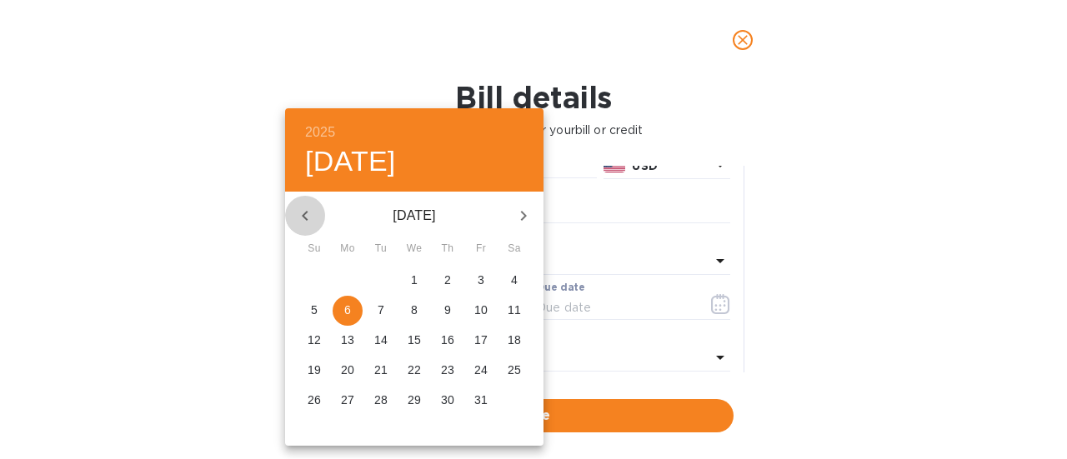
click at [307, 213] on icon "button" at bounding box center [305, 216] width 20 height 20
click at [415, 339] on p "13" at bounding box center [414, 340] width 13 height 17
type input "[DATE]"
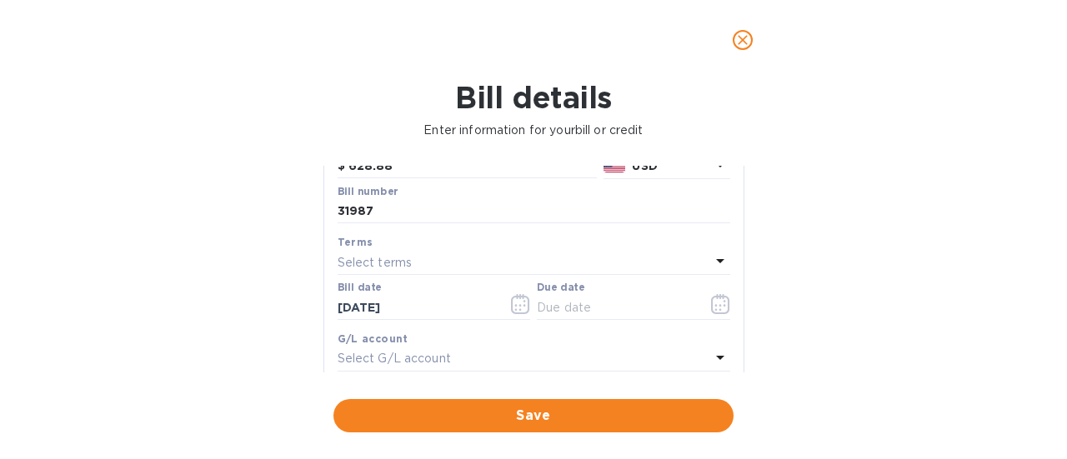
scroll to position [83, 0]
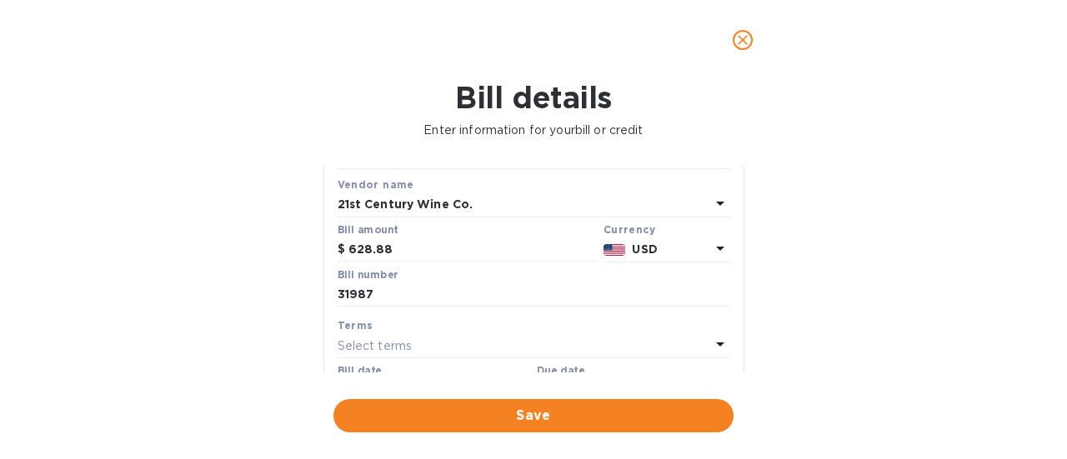
click at [422, 344] on div "Select terms" at bounding box center [524, 345] width 373 height 23
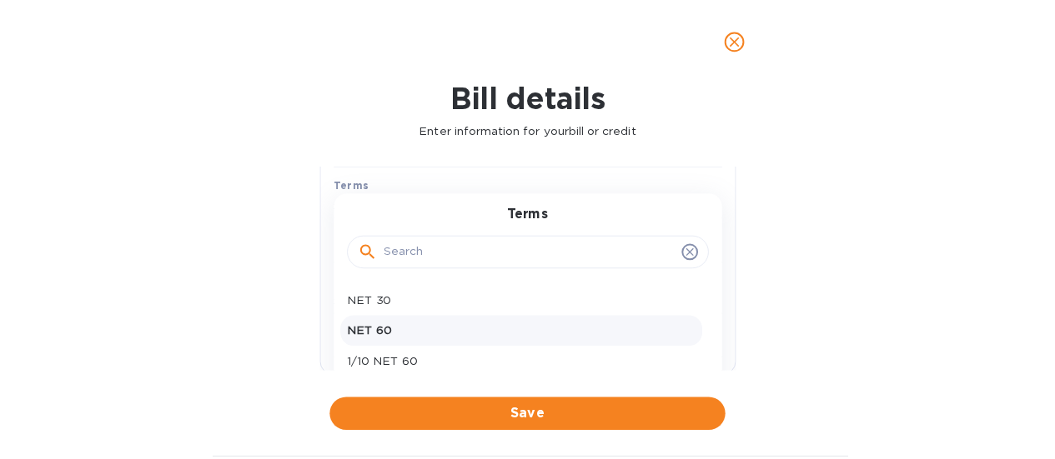
scroll to position [250, 0]
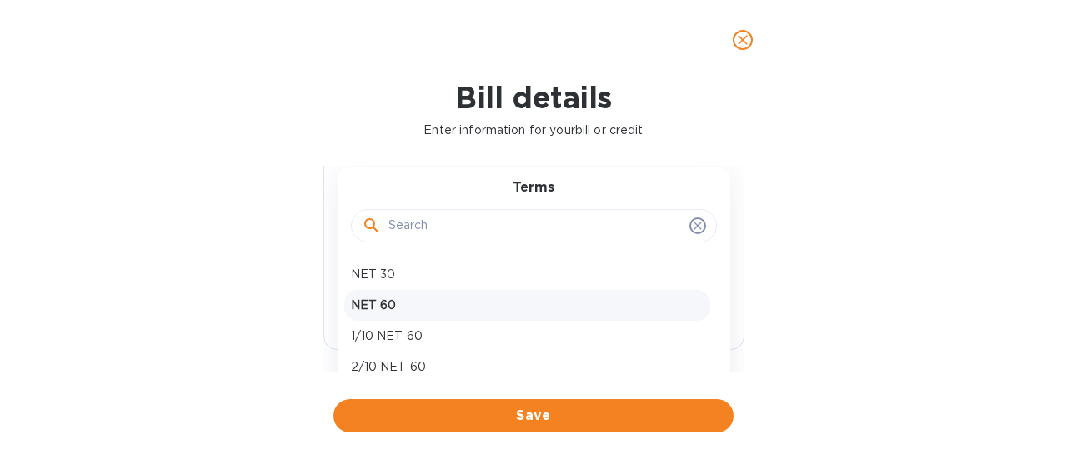
click at [389, 308] on p "NET 60" at bounding box center [527, 306] width 353 height 18
type input "[DATE]"
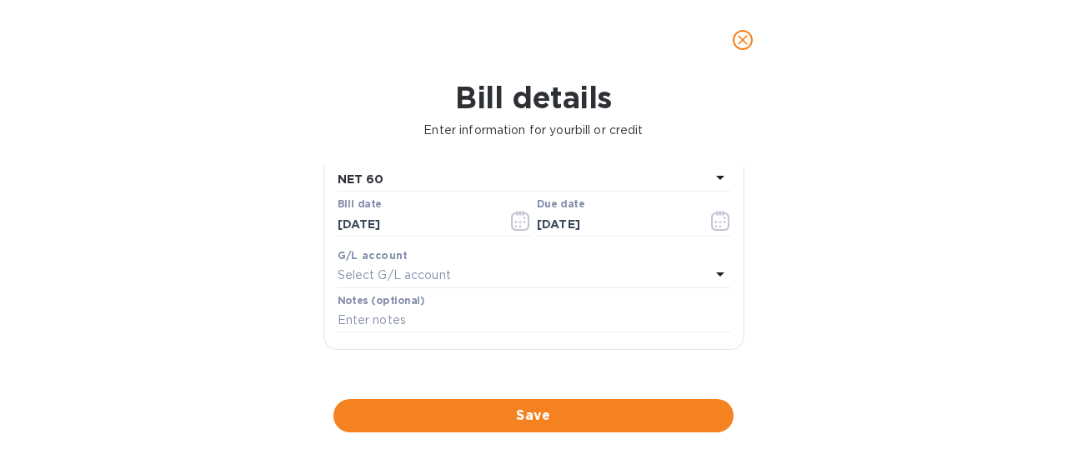
click at [534, 416] on span "Save" at bounding box center [534, 416] width 374 height 20
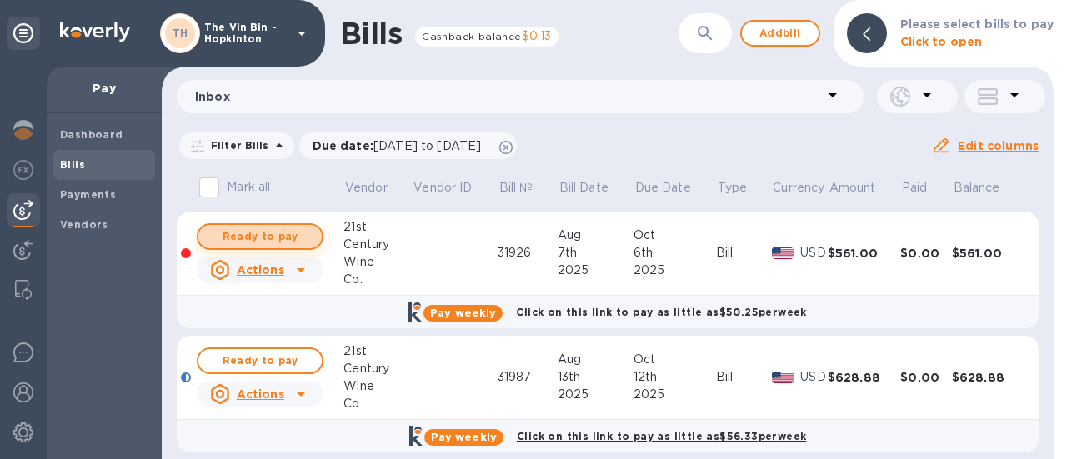
click at [299, 239] on span "Ready to pay" at bounding box center [260, 237] width 97 height 20
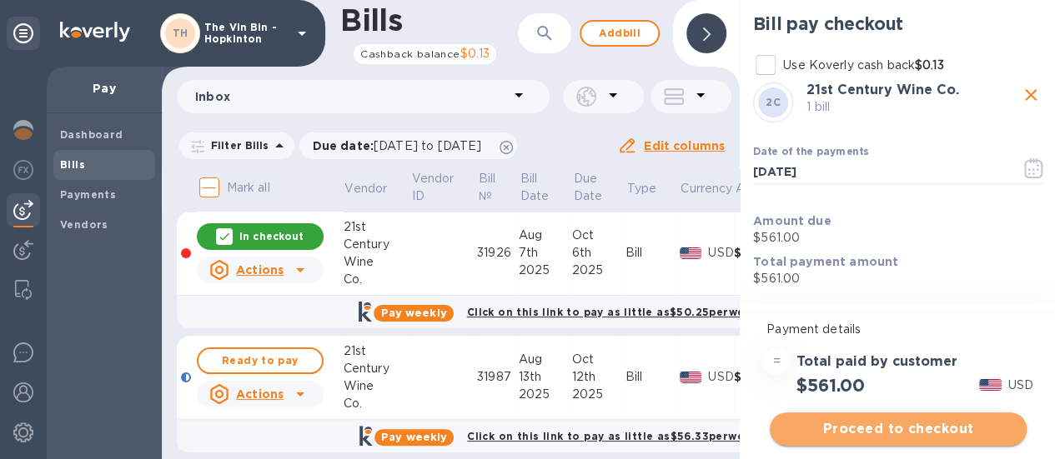
click at [829, 424] on span "Proceed to checkout" at bounding box center [898, 429] width 230 height 20
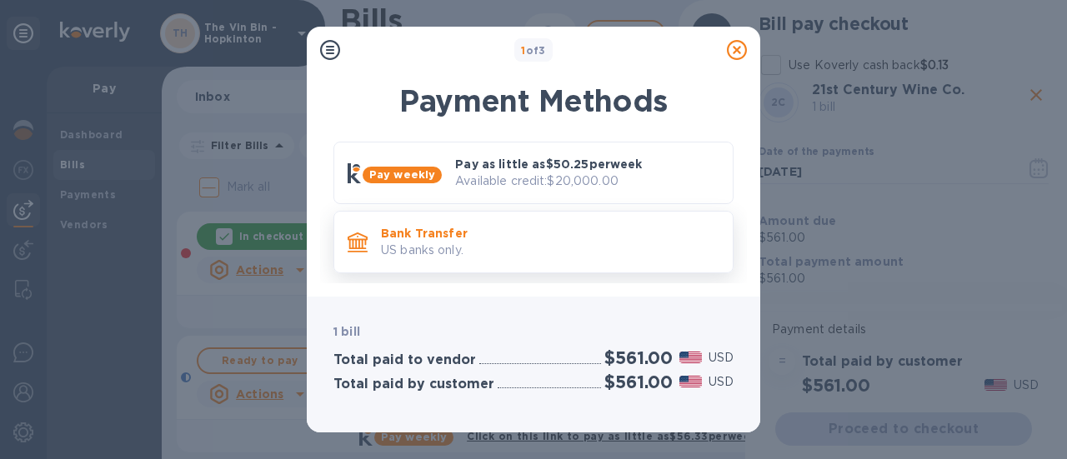
drag, startPoint x: 435, startPoint y: 245, endPoint x: 499, endPoint y: 286, distance: 75.4
click at [435, 246] on p "US banks only." at bounding box center [550, 251] width 339 height 18
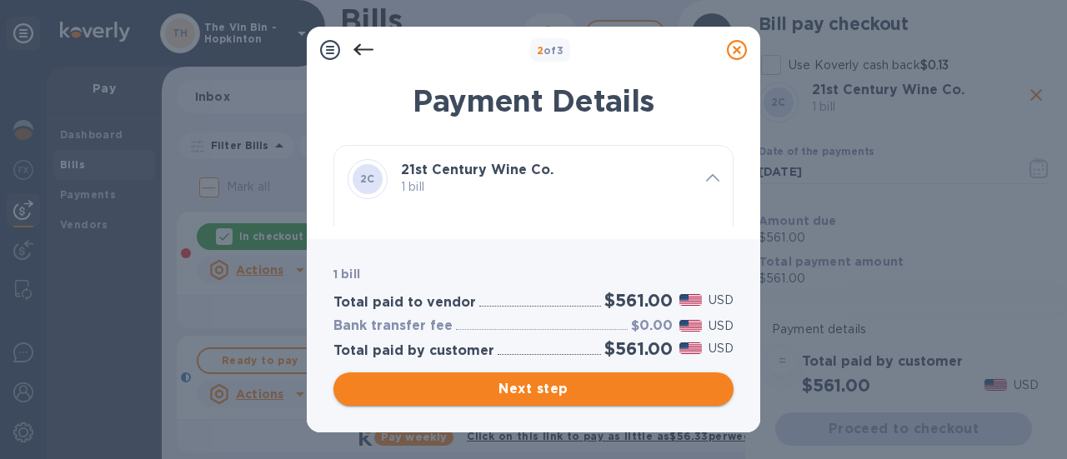
click at [528, 383] on span "Next step" at bounding box center [534, 389] width 374 height 20
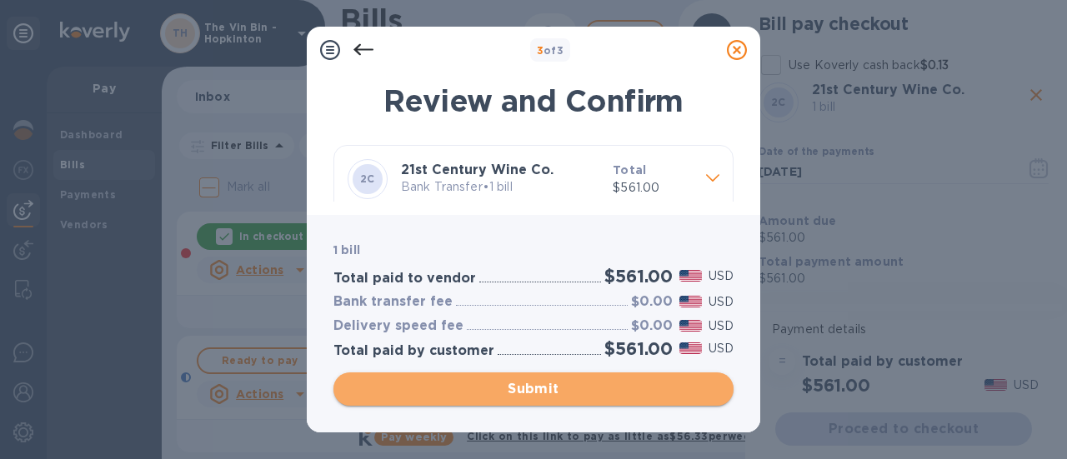
click at [527, 388] on span "Submit" at bounding box center [534, 389] width 374 height 20
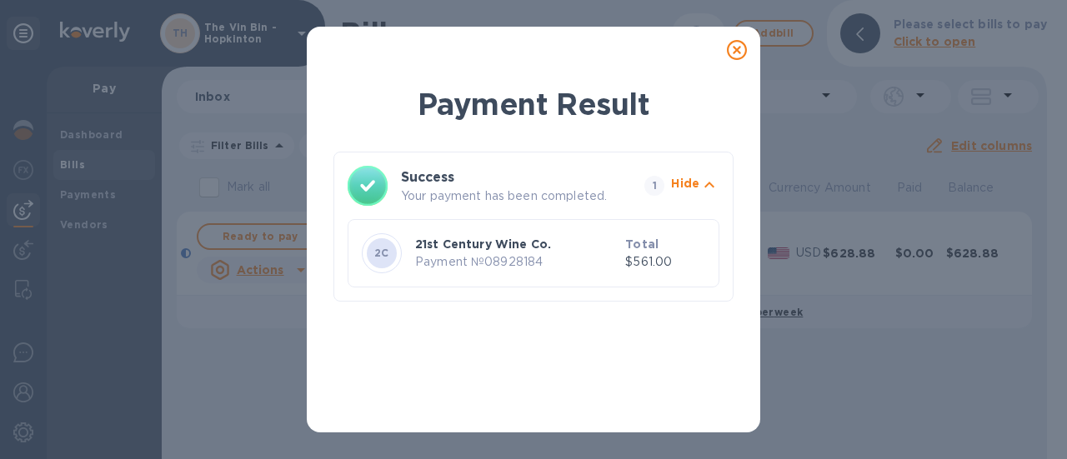
click at [728, 46] on icon at bounding box center [737, 50] width 20 height 20
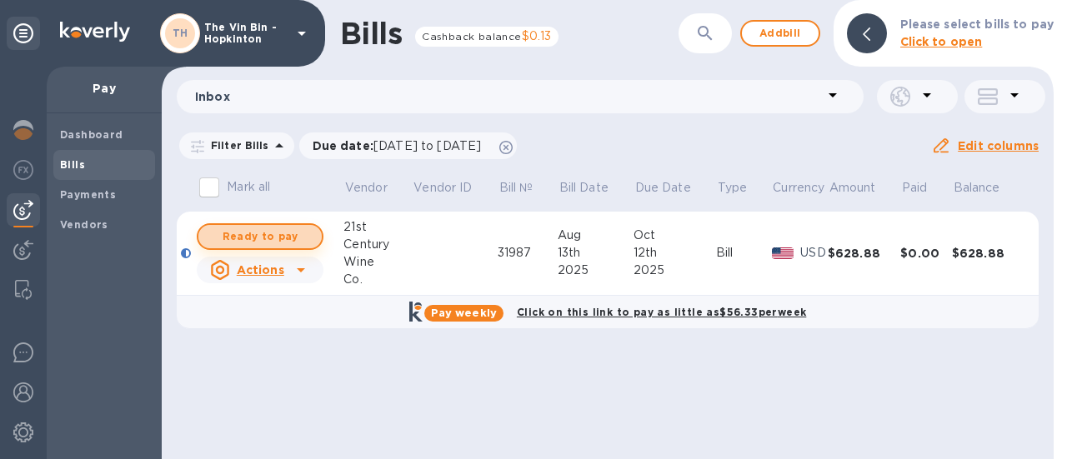
click at [280, 238] on span "Ready to pay" at bounding box center [260, 237] width 97 height 20
checkbox input "true"
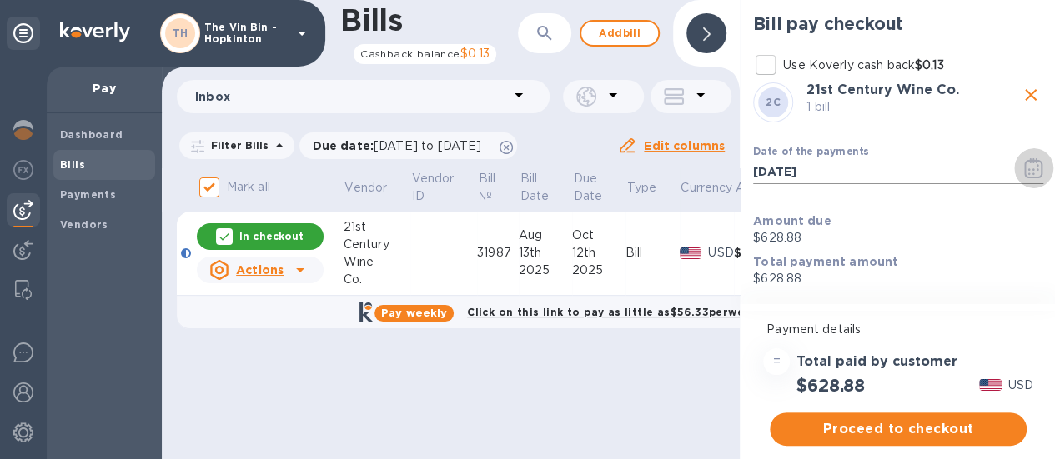
click at [1029, 171] on icon "button" at bounding box center [1033, 168] width 19 height 20
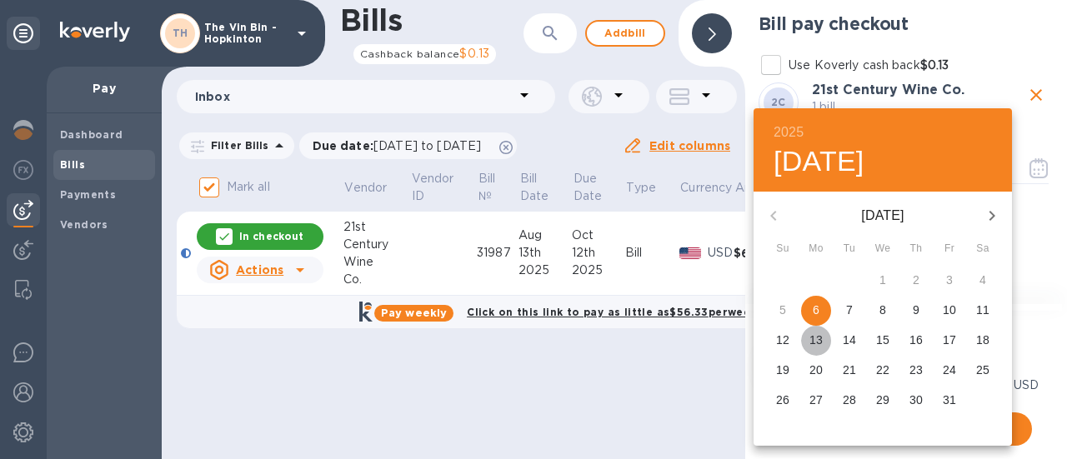
click at [816, 341] on p "13" at bounding box center [816, 340] width 13 height 17
type input "[DATE]"
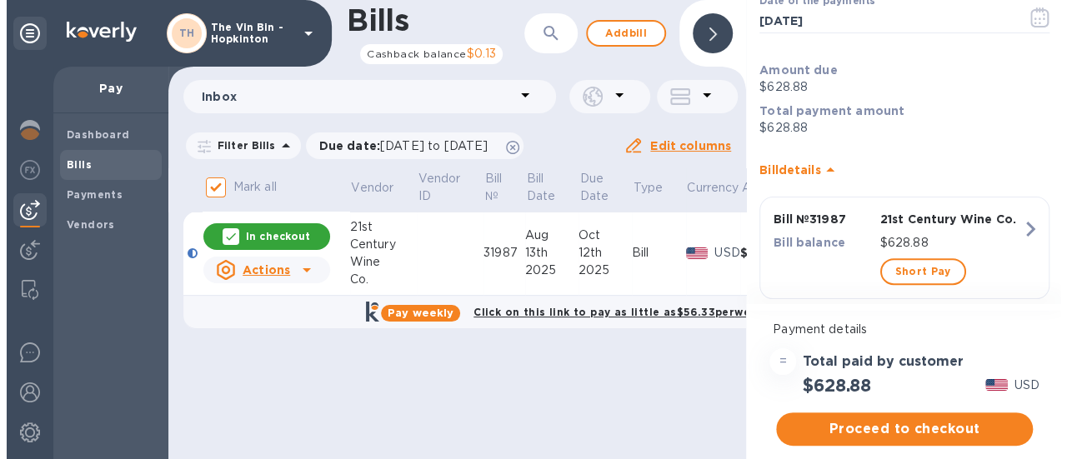
scroll to position [167, 0]
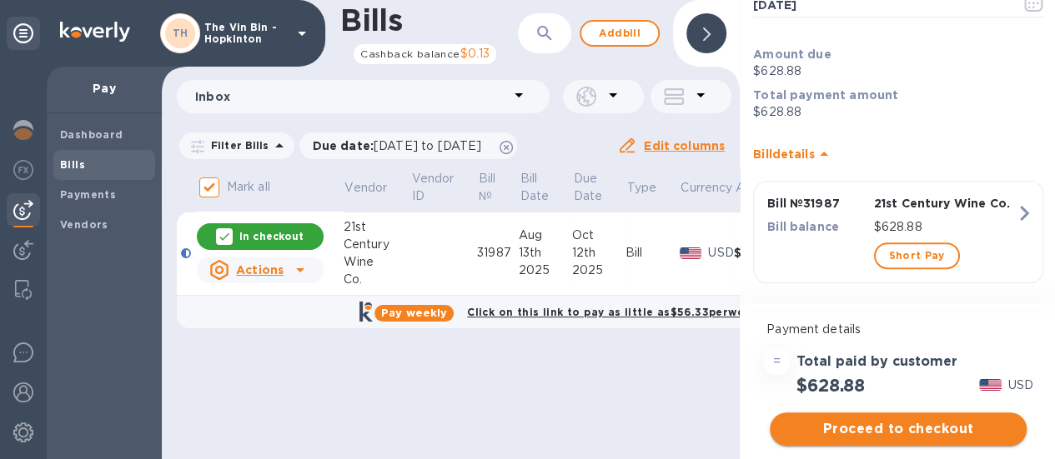
click at [906, 425] on span "Proceed to checkout" at bounding box center [898, 429] width 230 height 20
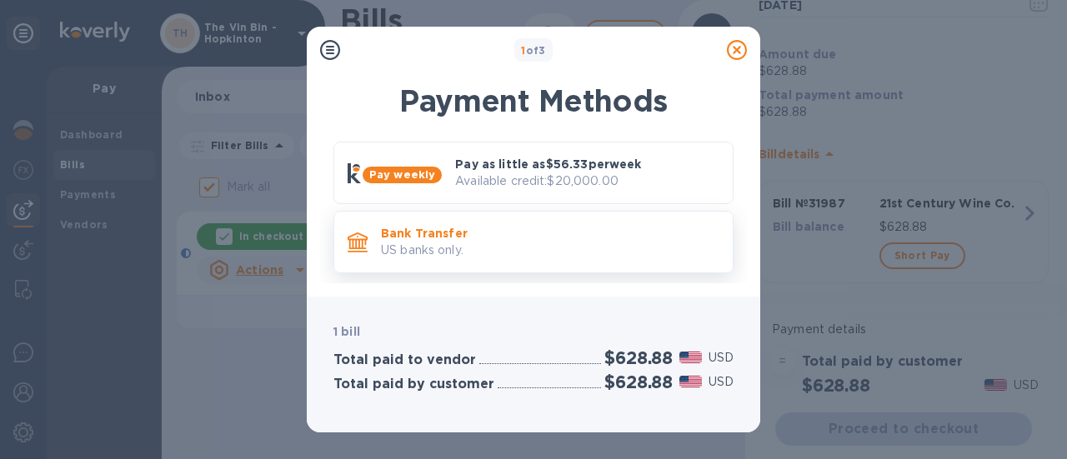
click at [449, 248] on p "US banks only." at bounding box center [550, 251] width 339 height 18
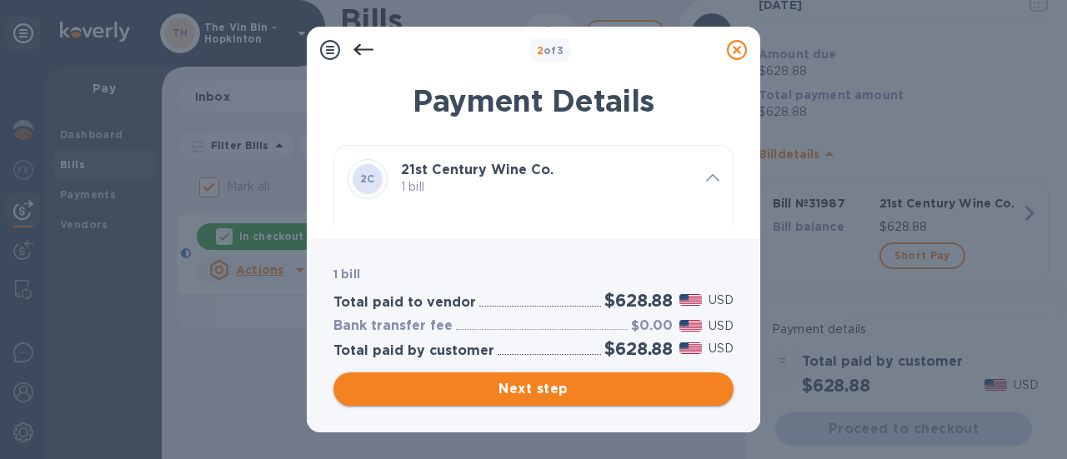
click at [531, 386] on span "Next step" at bounding box center [534, 389] width 374 height 20
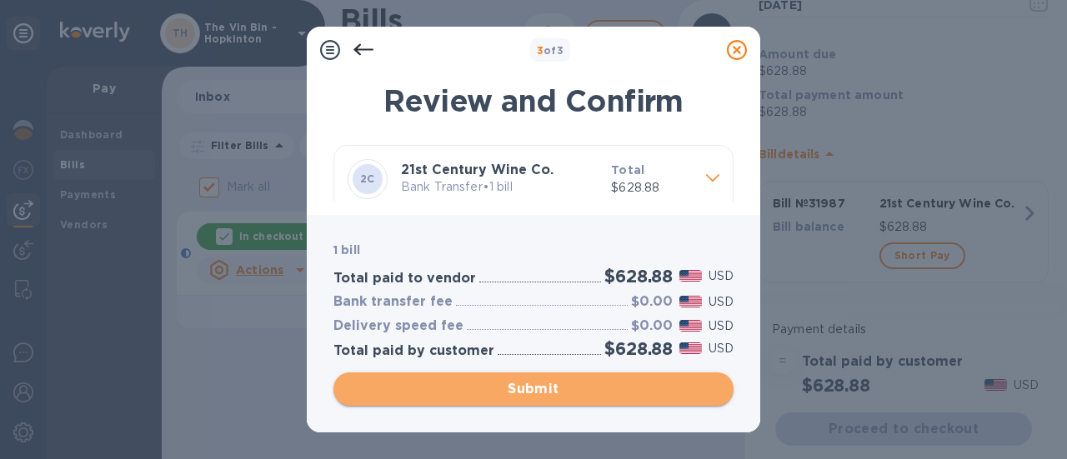
click at [535, 384] on span "Submit" at bounding box center [534, 389] width 374 height 20
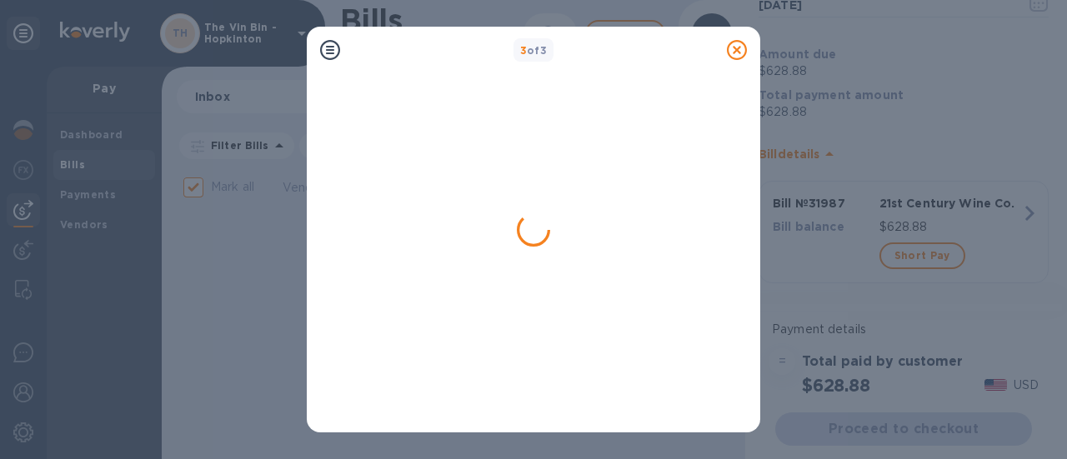
checkbox input "false"
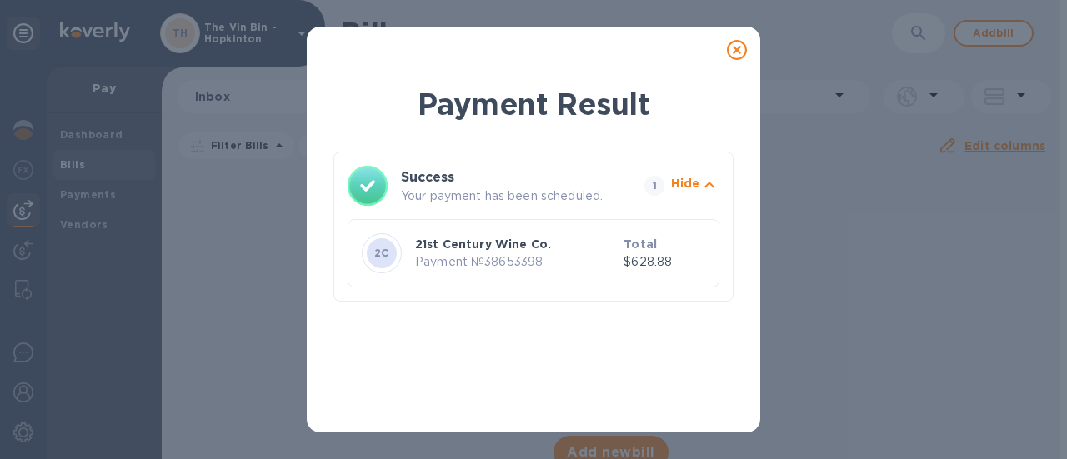
click at [735, 51] on icon at bounding box center [737, 50] width 20 height 20
